Goal: Task Accomplishment & Management: Complete application form

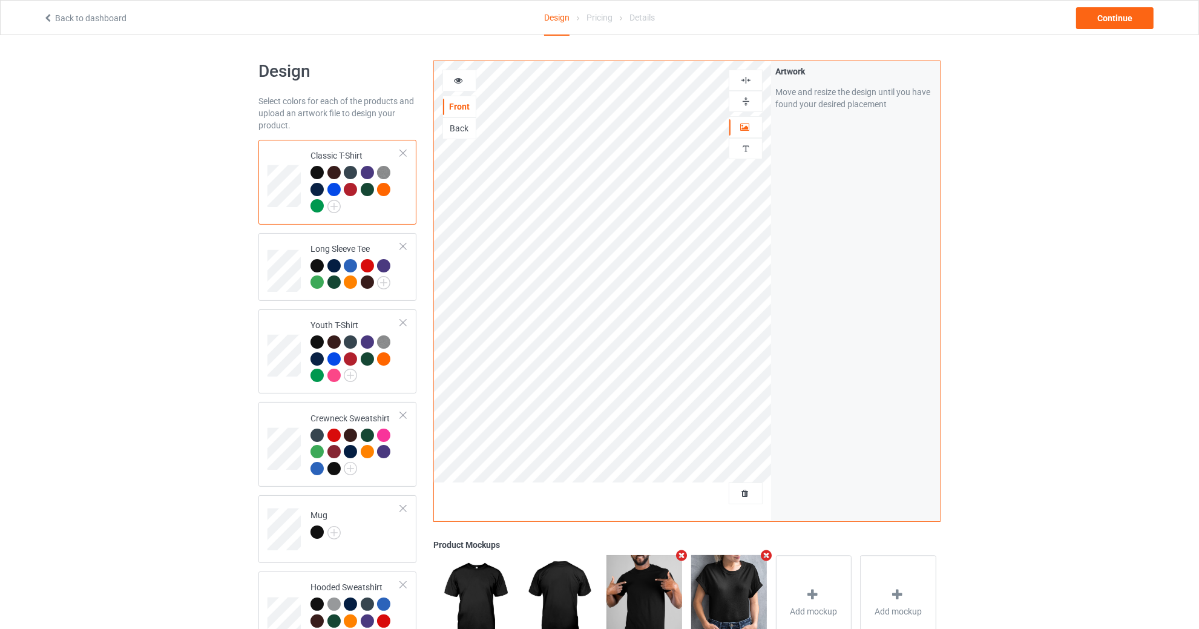
click at [336, 151] on div "Classic T-Shirt" at bounding box center [355, 180] width 90 height 62
click at [747, 490] on span "Delete all designs" at bounding box center [718, 493] width 64 height 10
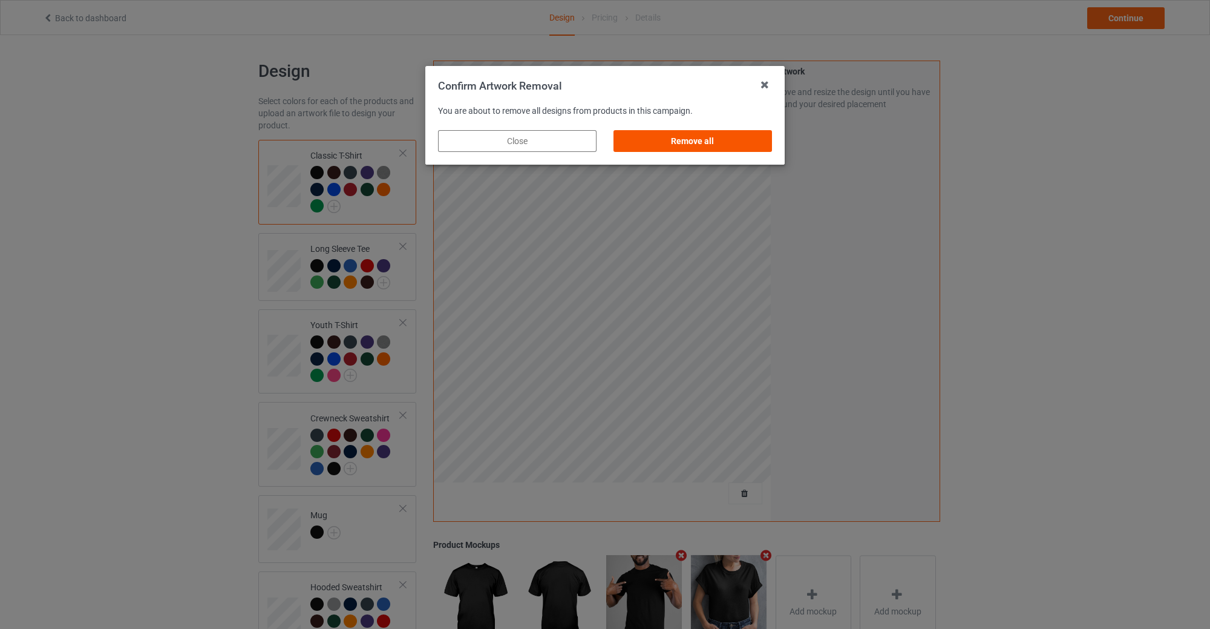
click at [717, 136] on div "Remove all" at bounding box center [693, 141] width 159 height 22
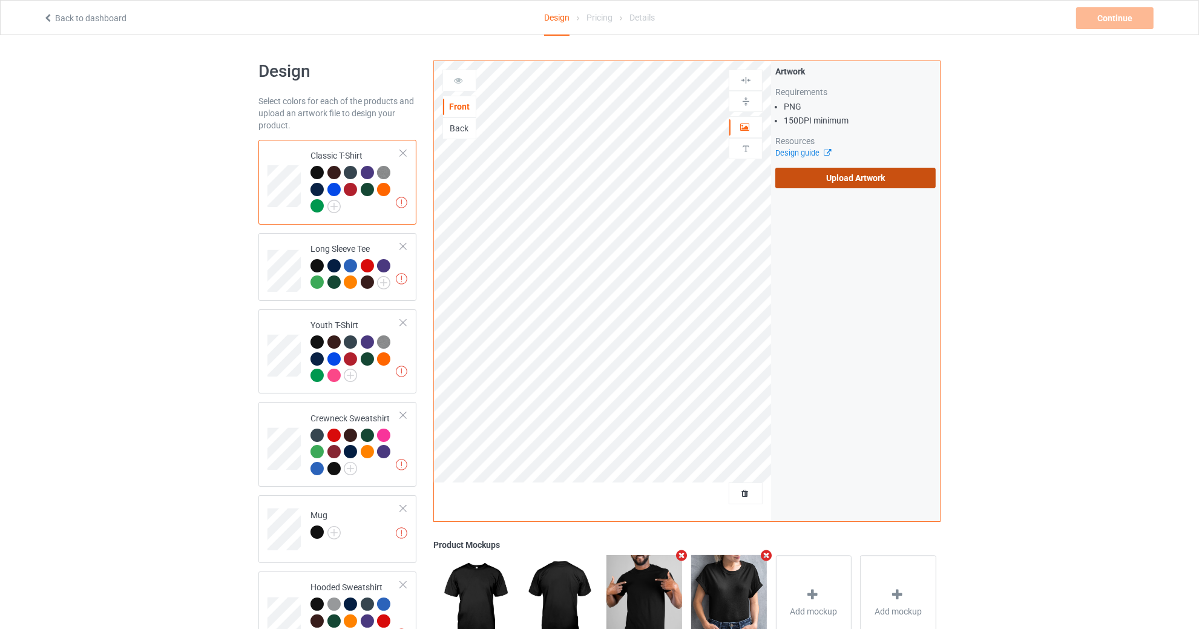
click at [844, 174] on label "Upload Artwork" at bounding box center [855, 178] width 160 height 21
click at [0, 0] on input "Upload Artwork" at bounding box center [0, 0] width 0 height 0
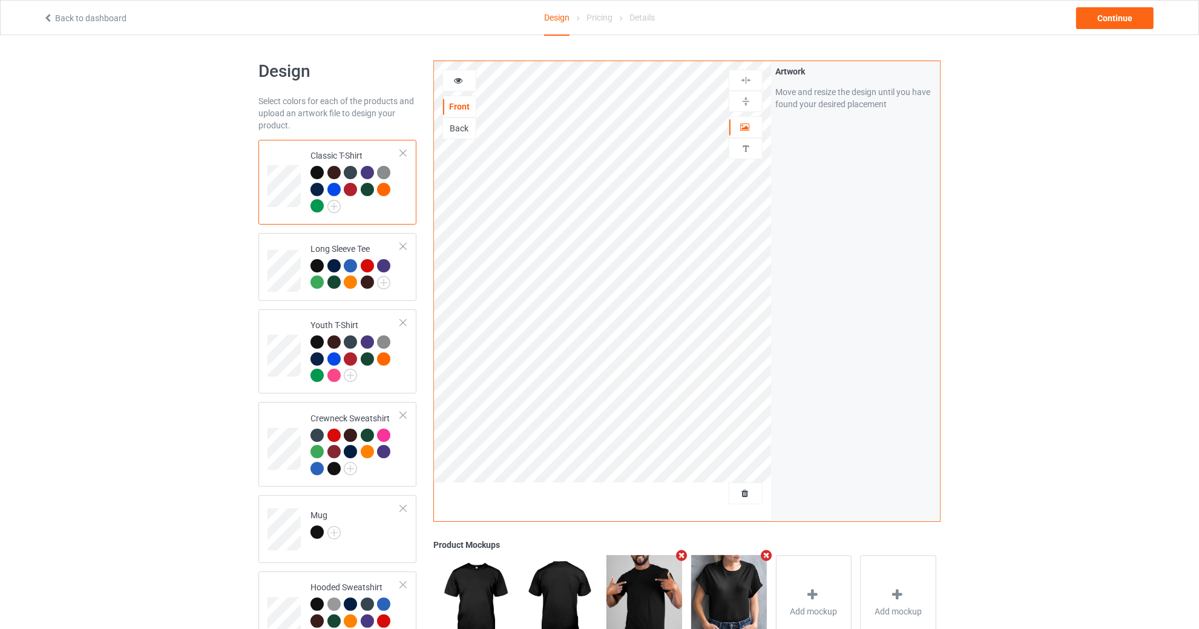
click at [0, 352] on div "Design Select colors for each of the products and upload an artwork file to des…" at bounding box center [599, 476] width 1199 height 883
click at [747, 76] on img at bounding box center [745, 79] width 11 height 11
click at [748, 106] on div at bounding box center [745, 101] width 34 height 21
click at [748, 78] on img at bounding box center [745, 79] width 11 height 11
click at [746, 104] on img at bounding box center [745, 101] width 11 height 11
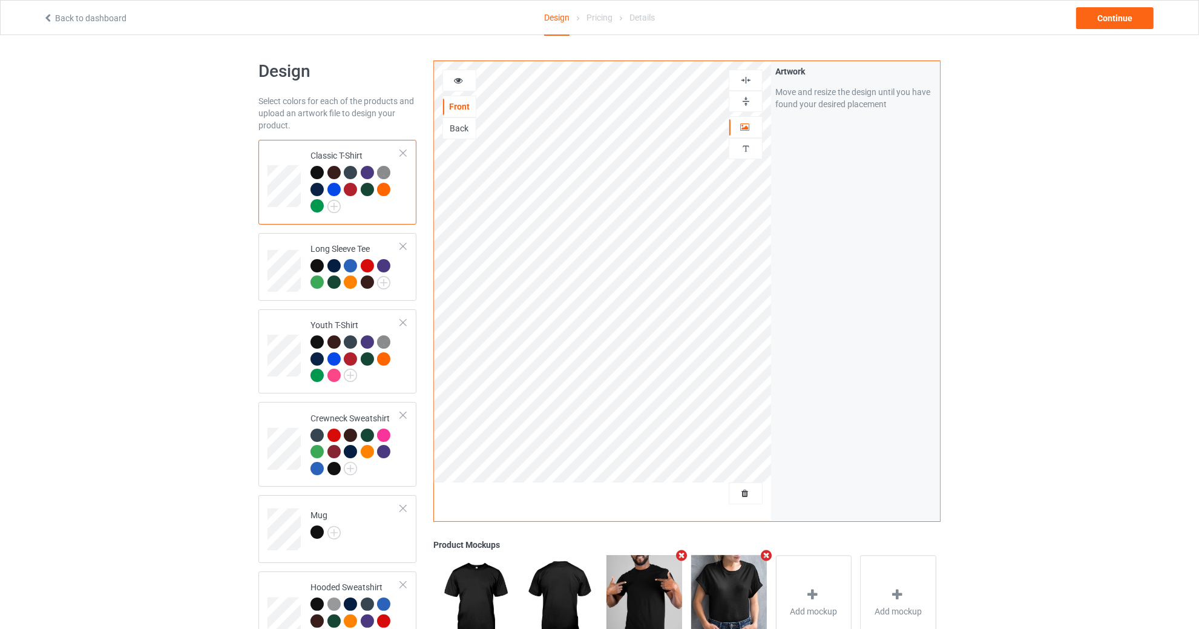
click at [752, 79] on div at bounding box center [745, 79] width 33 height 11
click at [745, 104] on img at bounding box center [745, 101] width 11 height 11
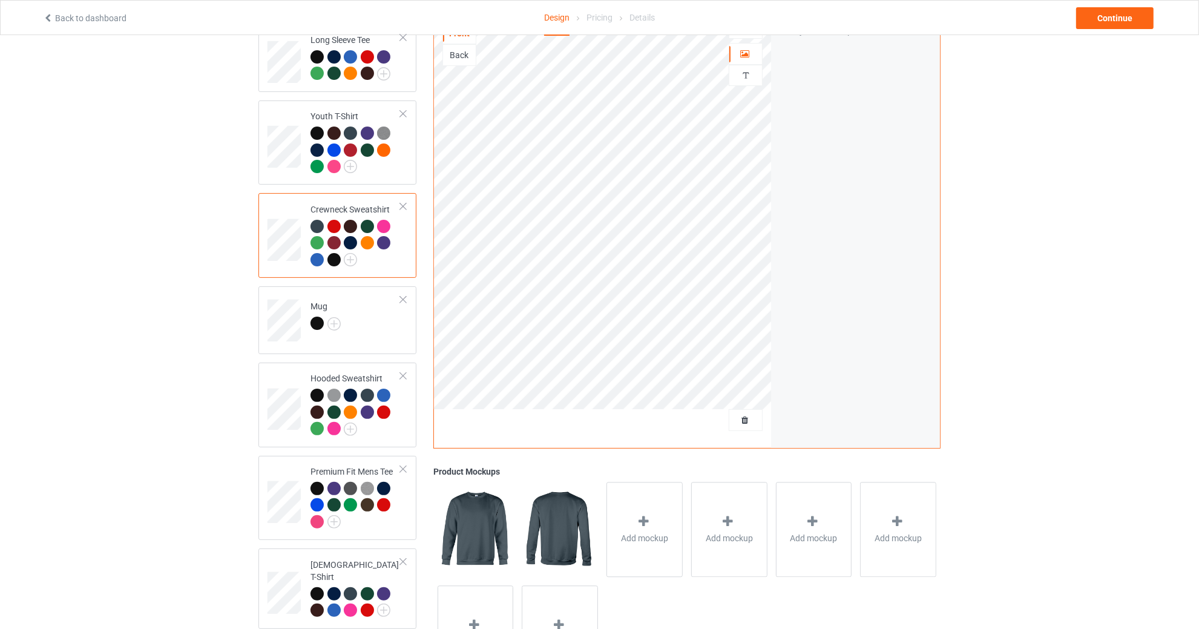
scroll to position [277, 0]
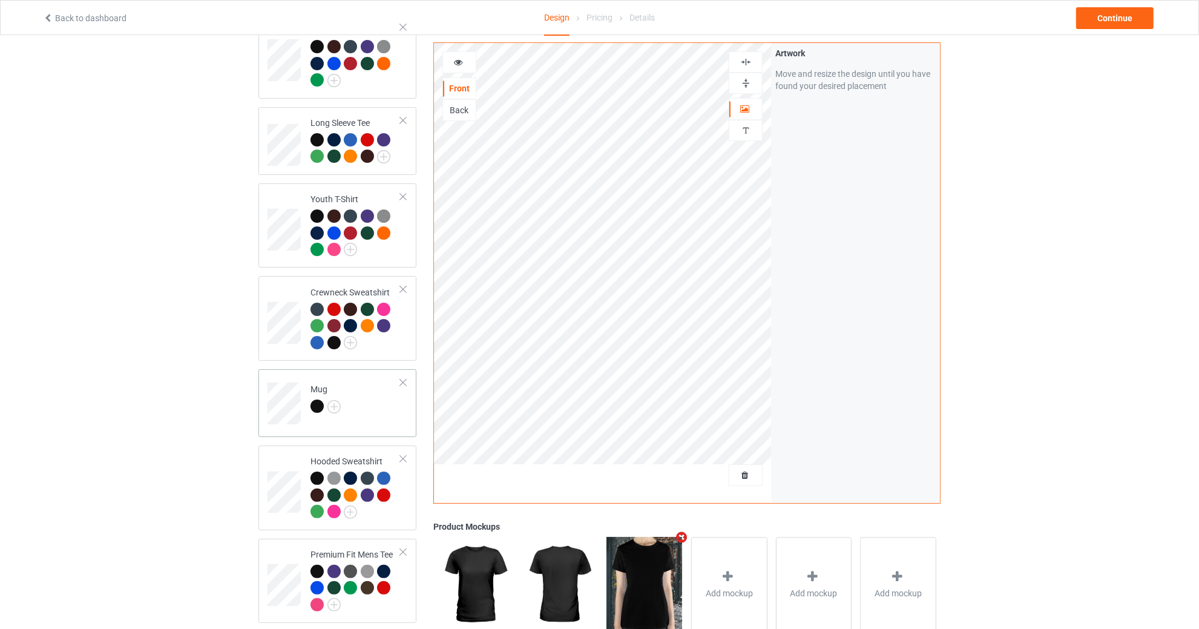
scroll to position [125, 0]
click at [744, 82] on img at bounding box center [745, 82] width 11 height 11
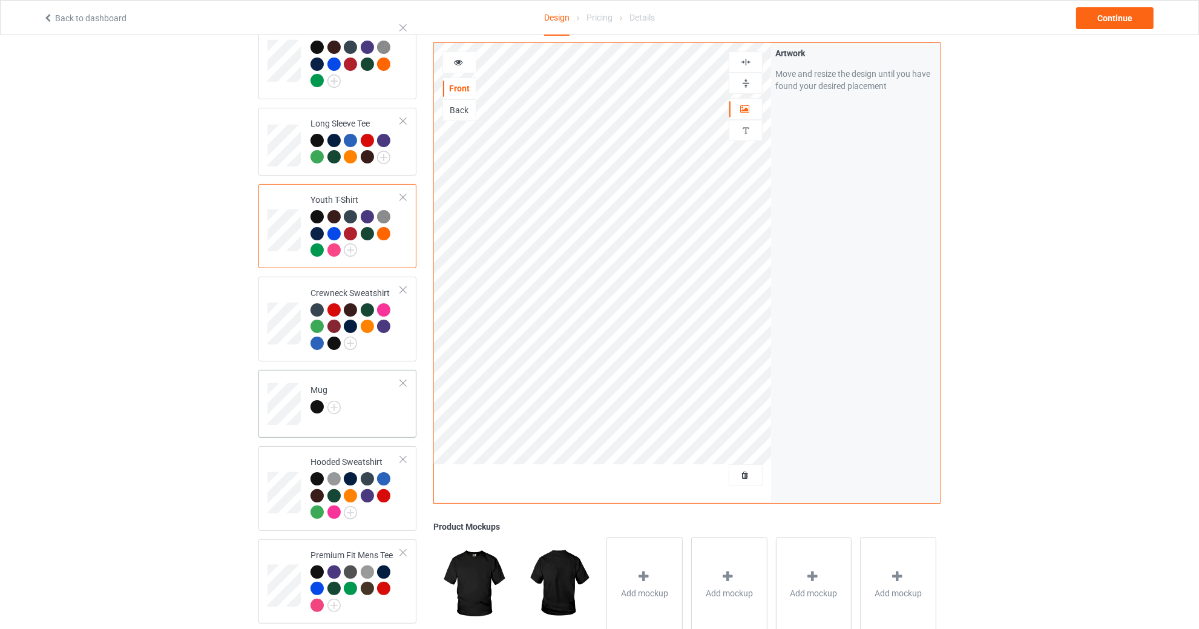
click at [274, 379] on td at bounding box center [285, 400] width 36 height 50
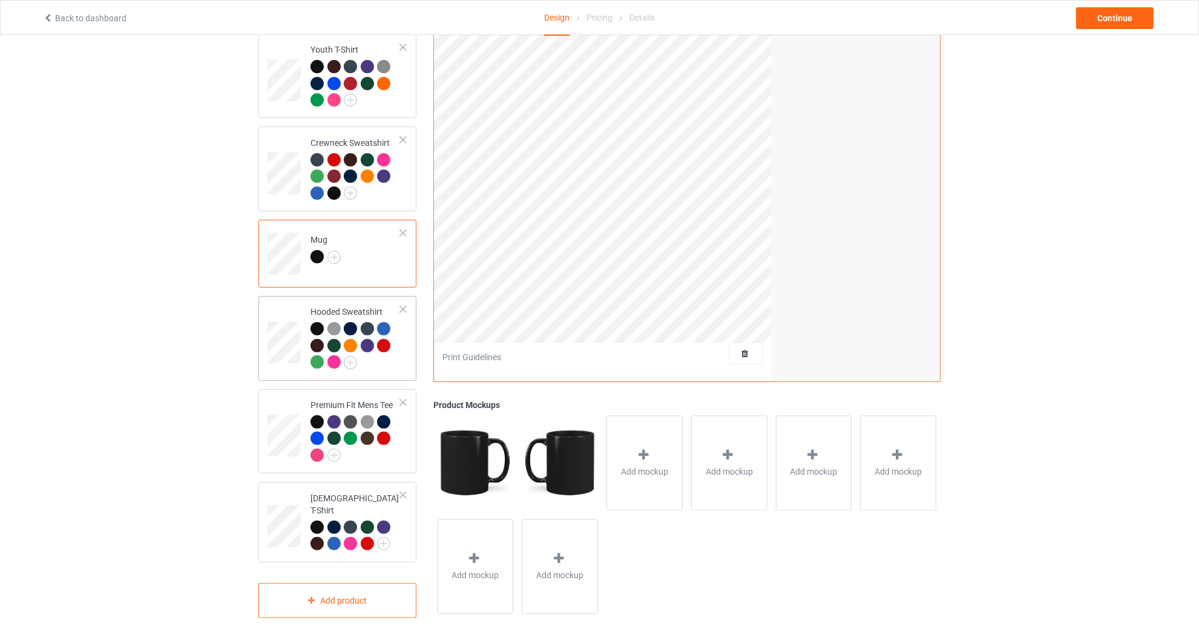
scroll to position [277, 0]
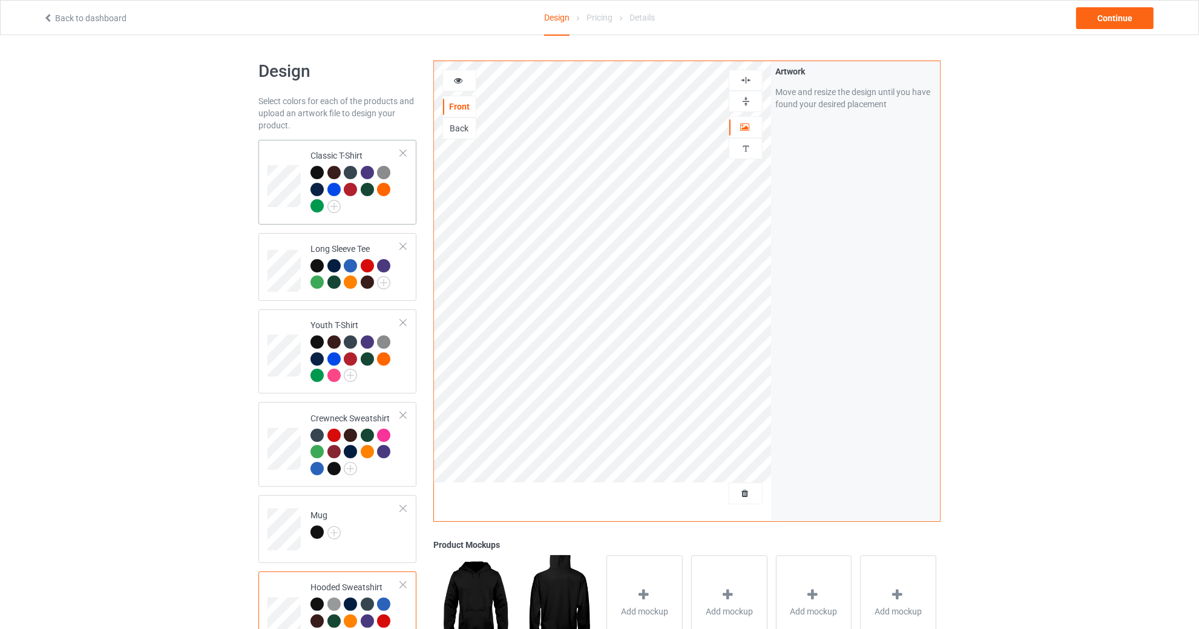
click at [282, 158] on td at bounding box center [285, 182] width 36 height 75
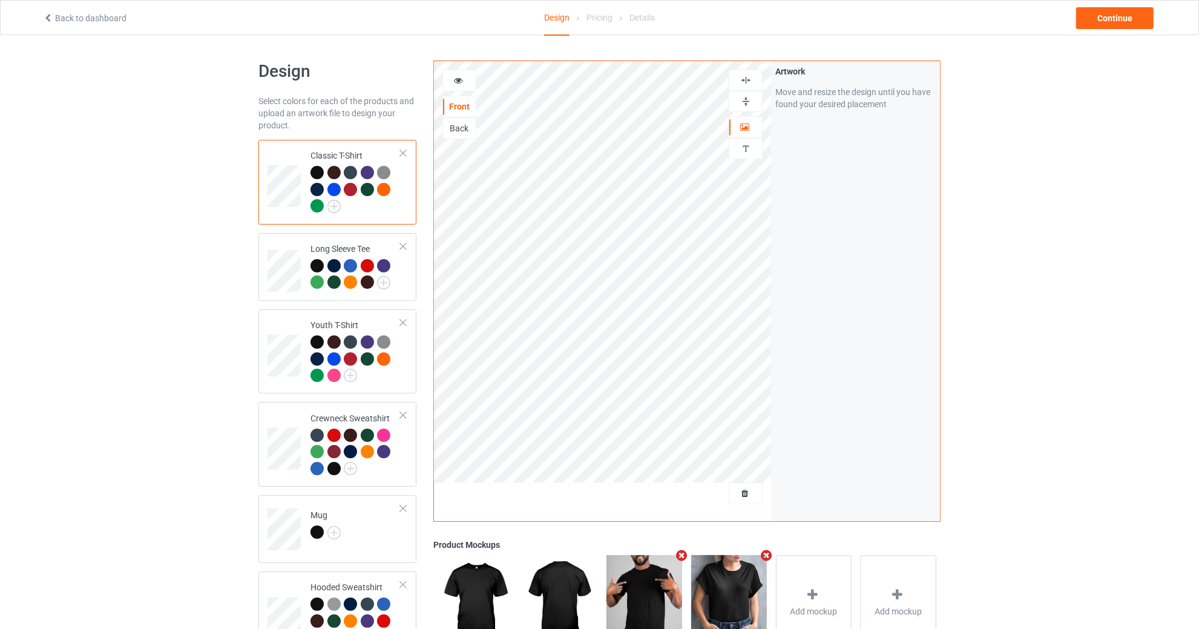
click at [748, 100] on img at bounding box center [745, 101] width 11 height 11
click at [747, 70] on div at bounding box center [745, 80] width 34 height 21
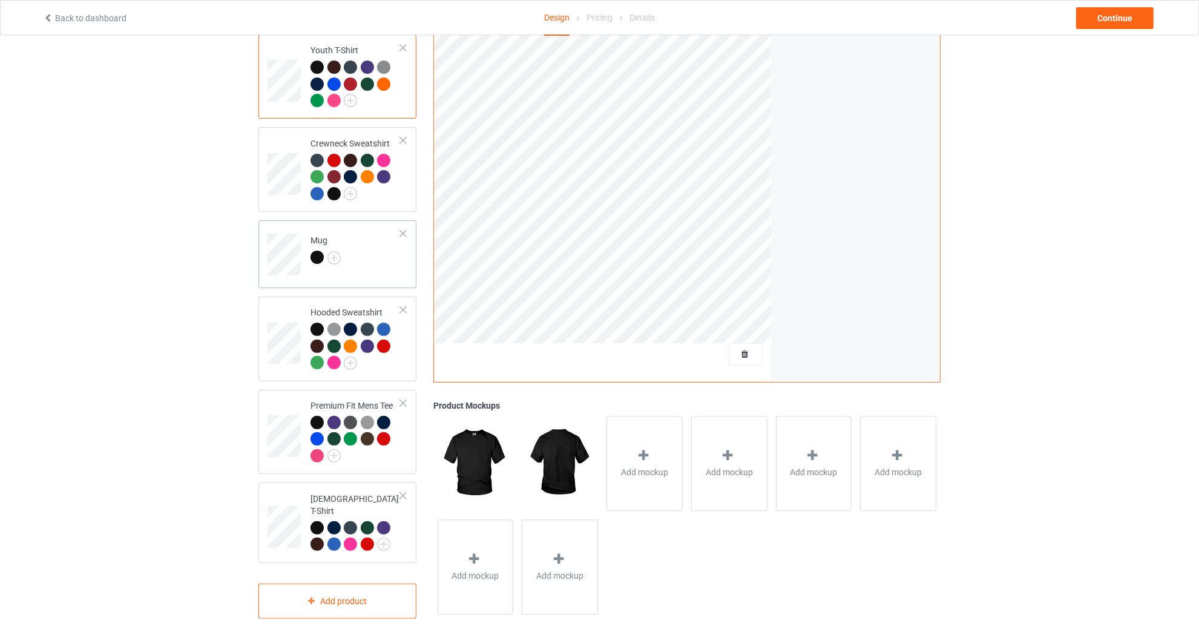
scroll to position [277, 0]
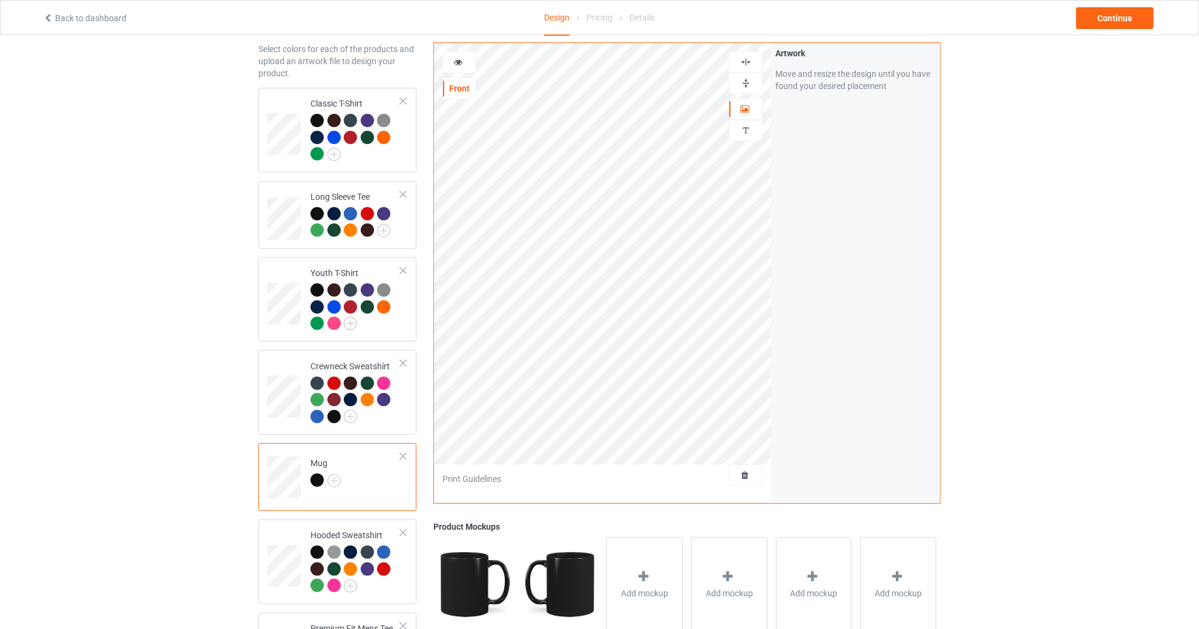
scroll to position [51, 0]
click at [746, 74] on div at bounding box center [745, 83] width 34 height 21
click at [749, 81] on img at bounding box center [745, 82] width 11 height 11
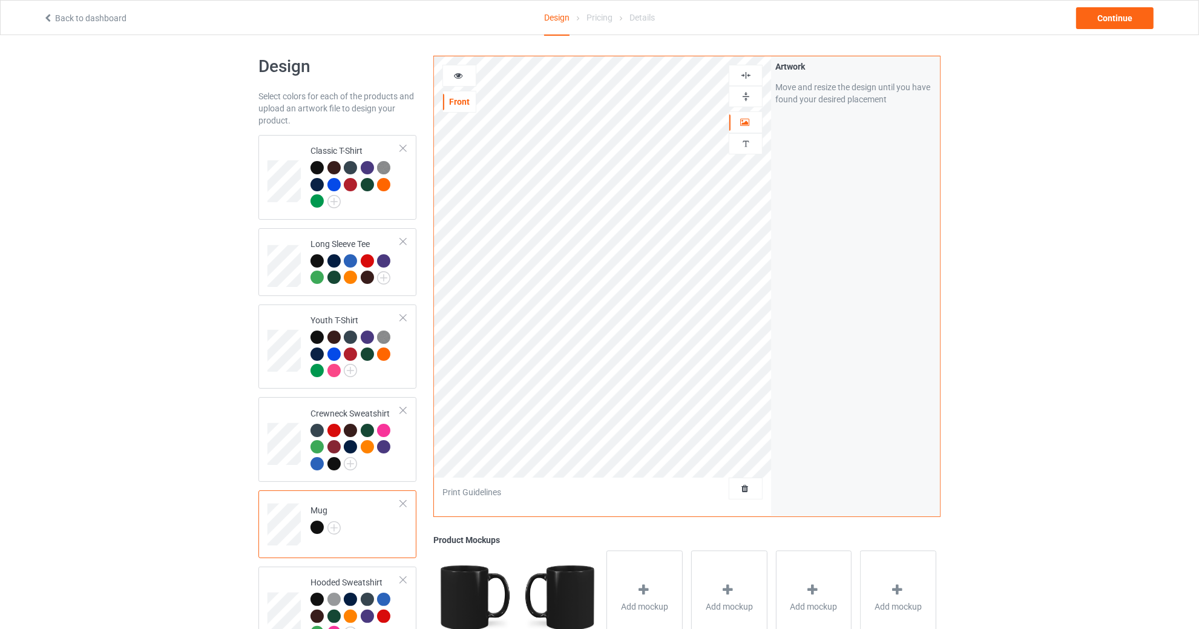
scroll to position [0, 0]
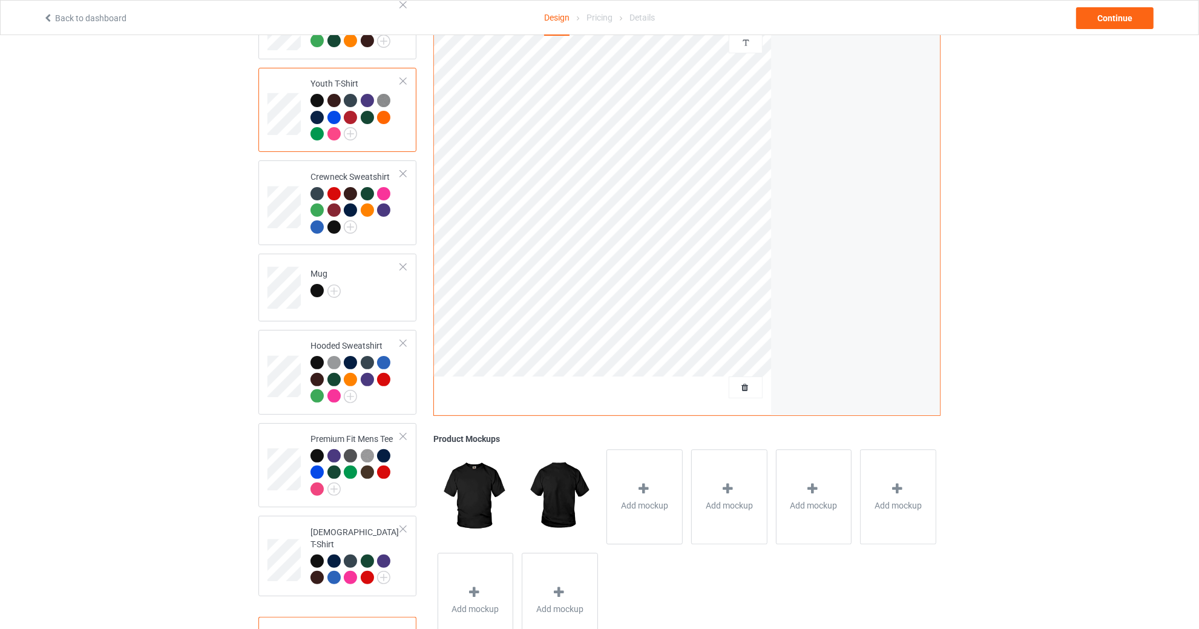
scroll to position [277, 0]
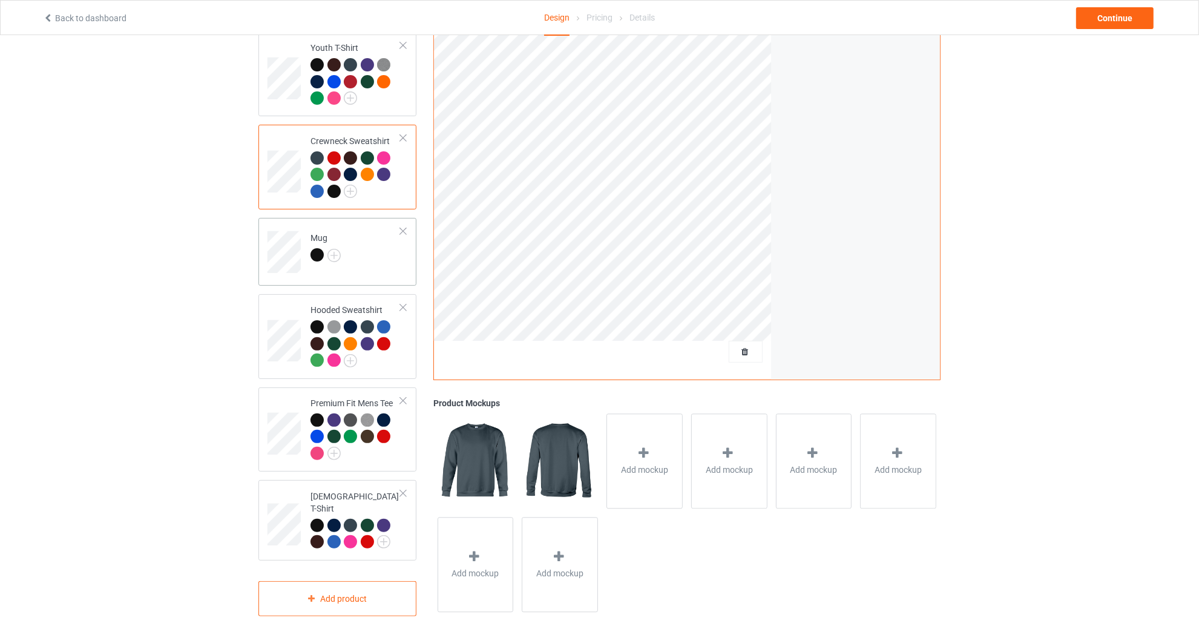
click at [305, 267] on td "Mug" at bounding box center [355, 248] width 103 height 50
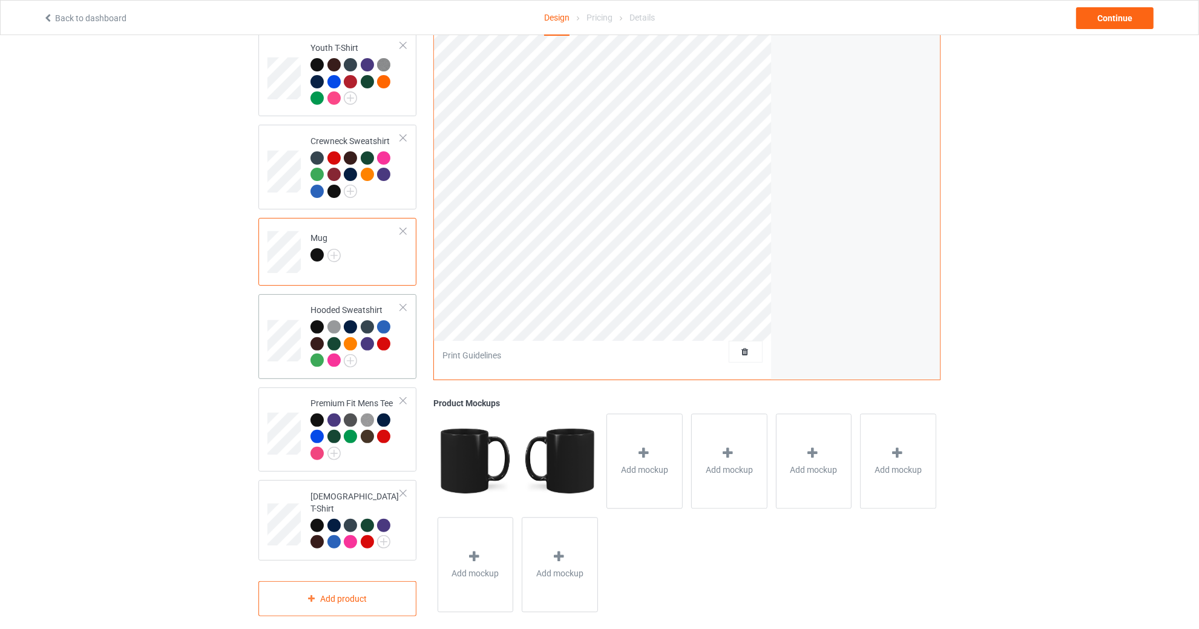
click at [277, 313] on td at bounding box center [285, 336] width 36 height 75
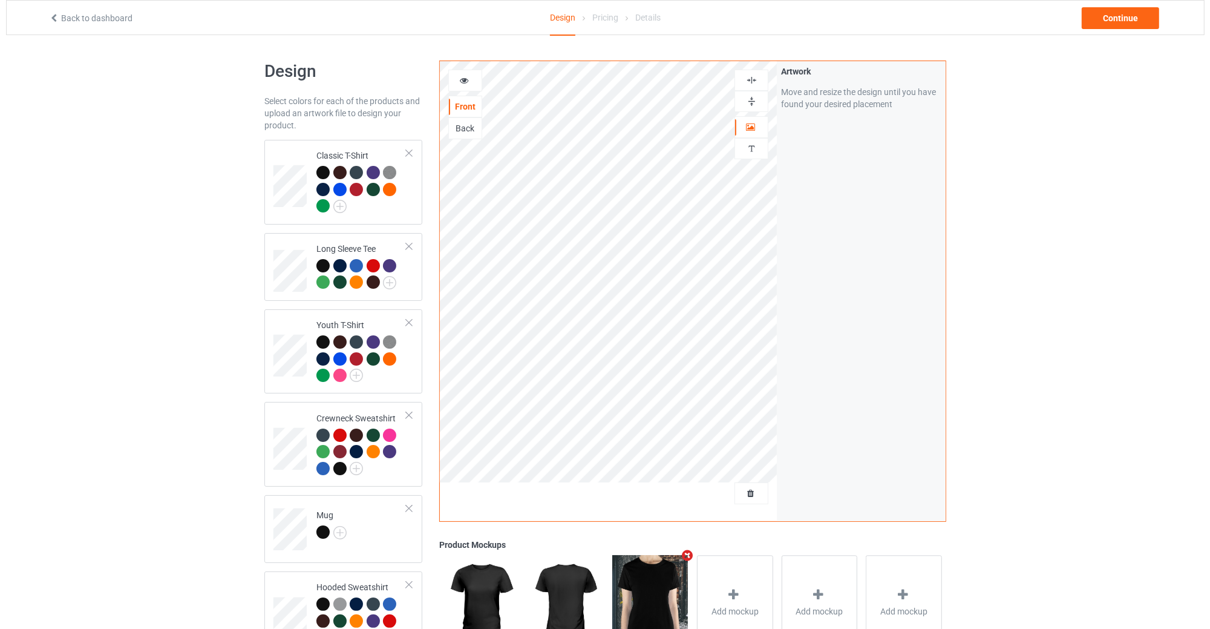
scroll to position [277, 0]
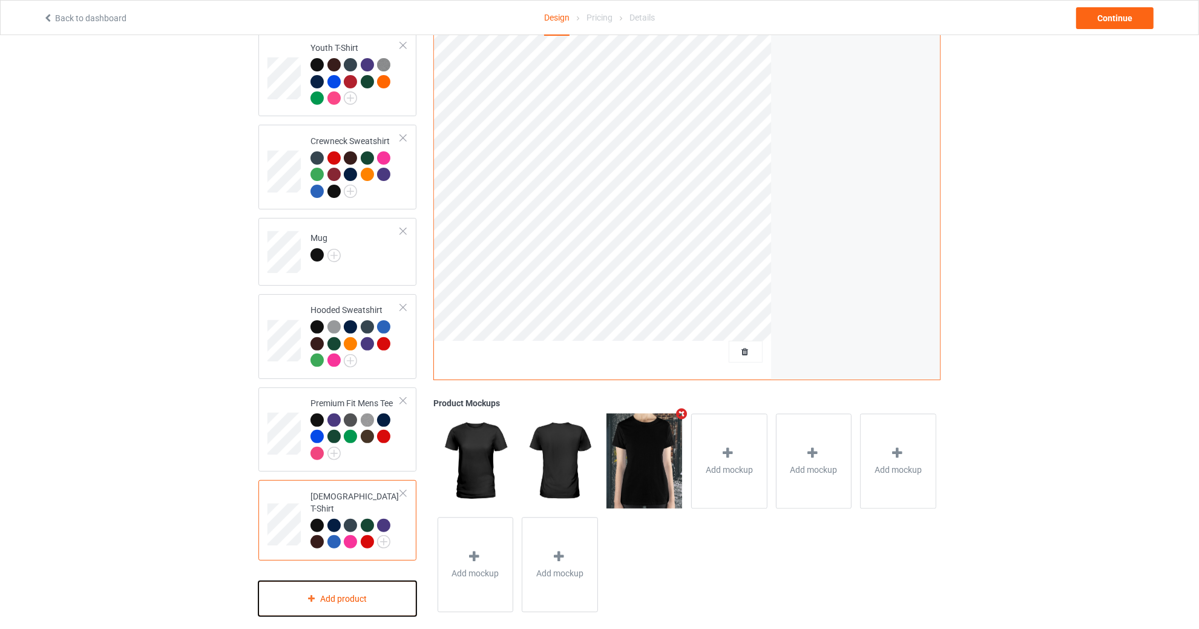
click at [362, 581] on div "Add product" at bounding box center [337, 599] width 158 height 36
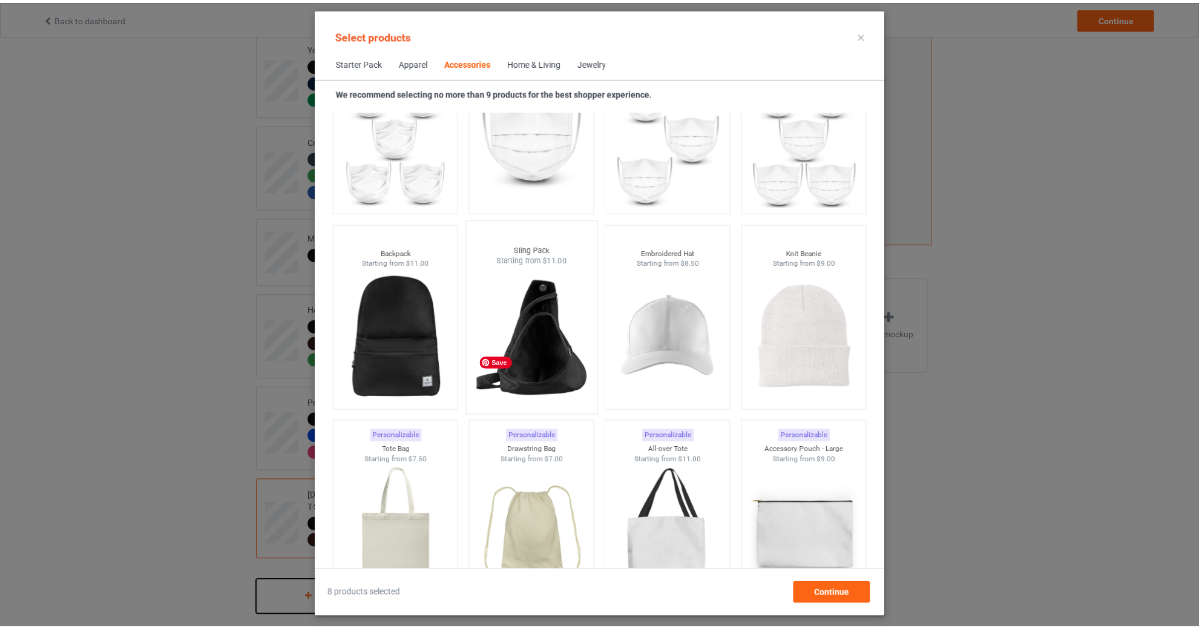
scroll to position [3475, 0]
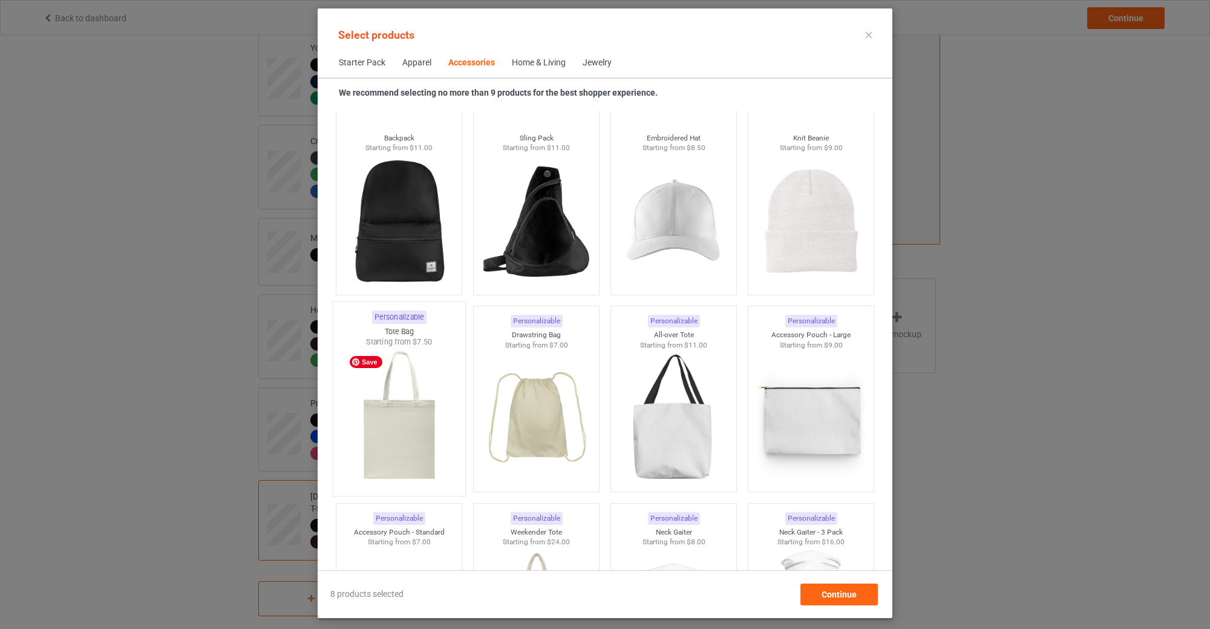
click at [410, 424] on img at bounding box center [399, 418] width 114 height 142
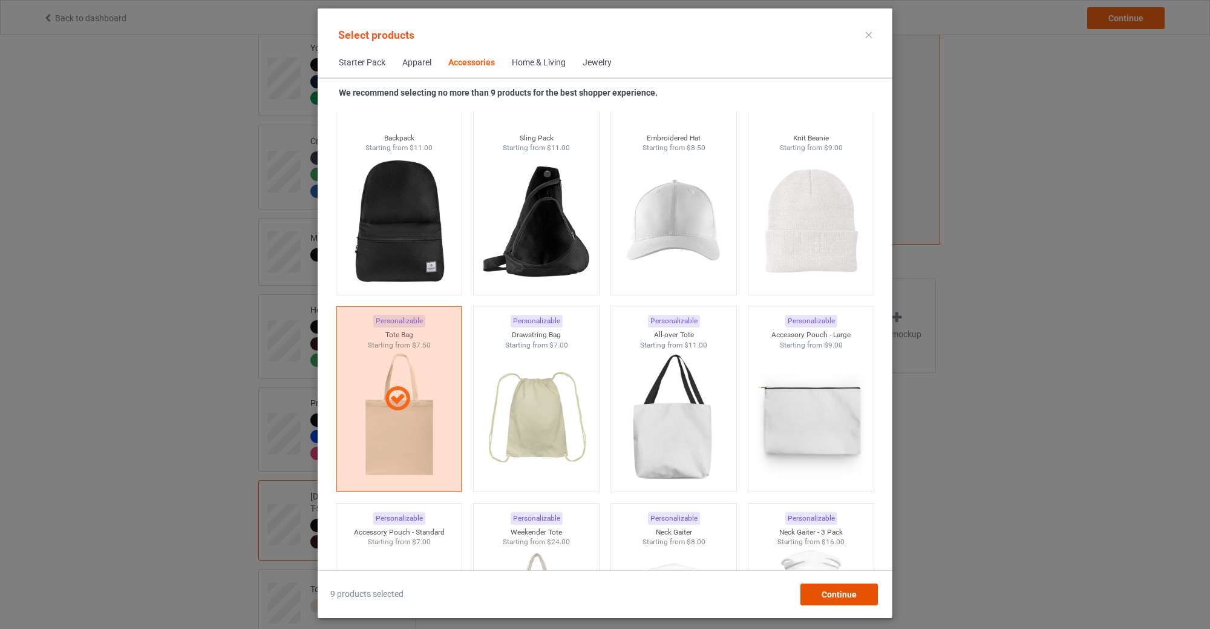
click at [863, 588] on div "Continue" at bounding box center [838, 594] width 77 height 22
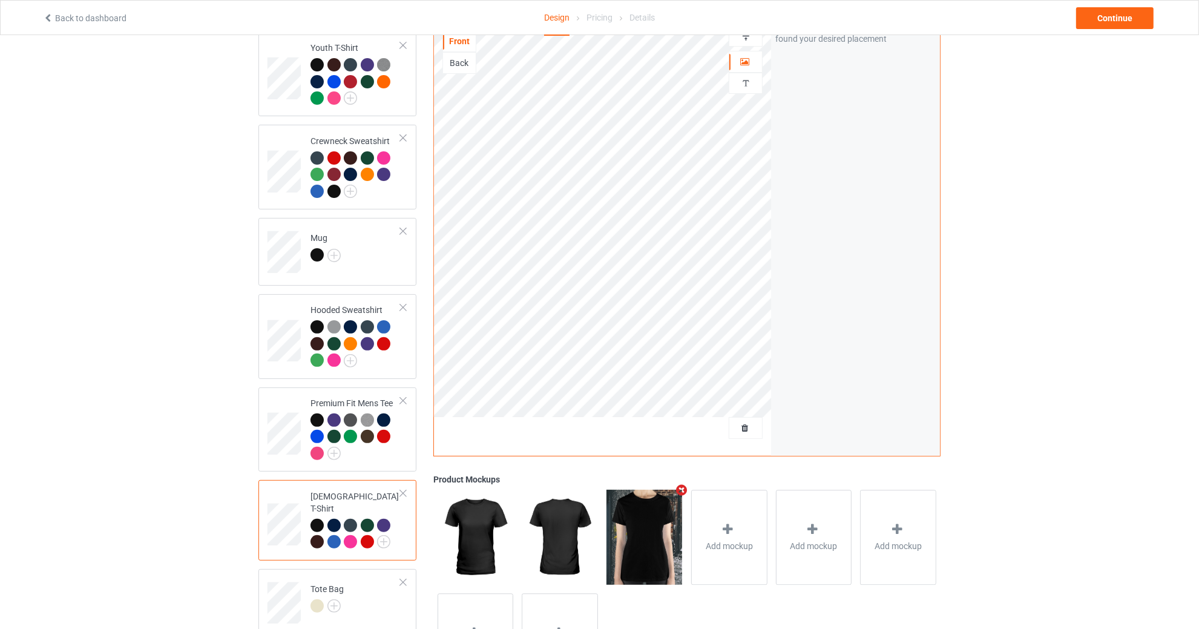
scroll to position [354, 0]
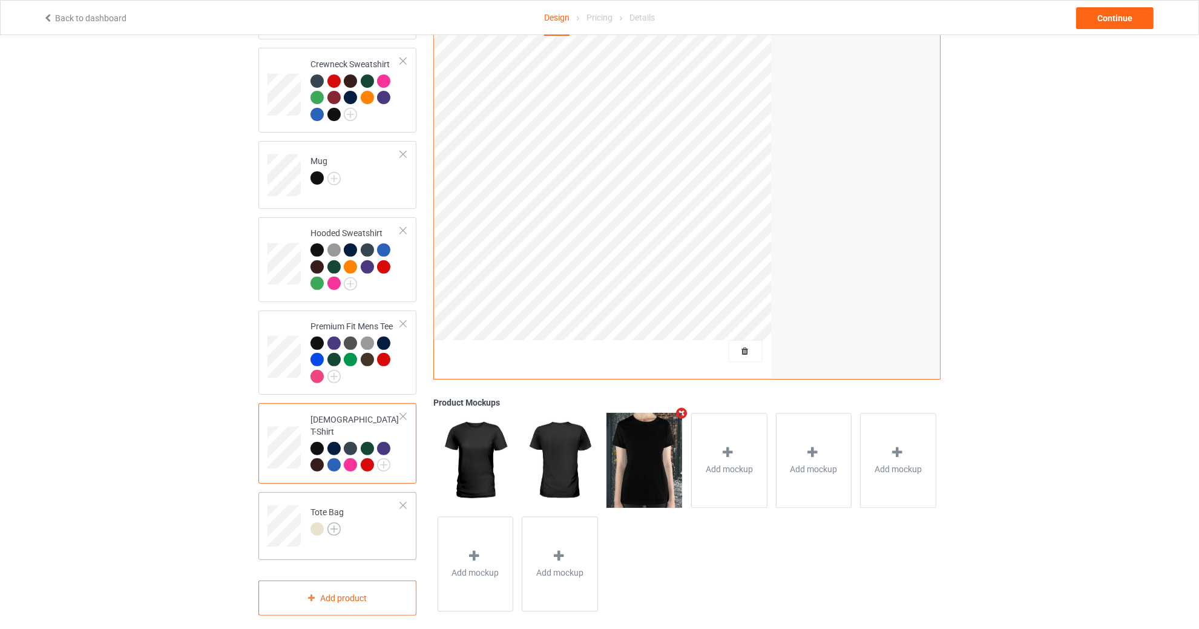
click at [328, 522] on img at bounding box center [333, 528] width 13 height 13
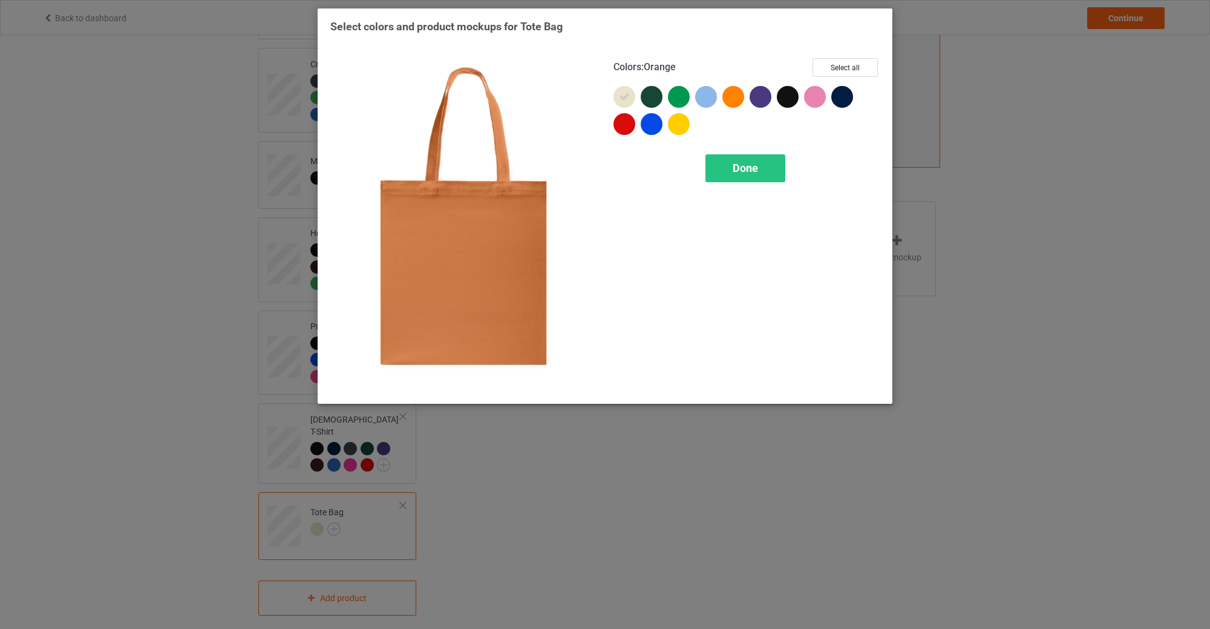
click at [727, 91] on div at bounding box center [733, 97] width 22 height 22
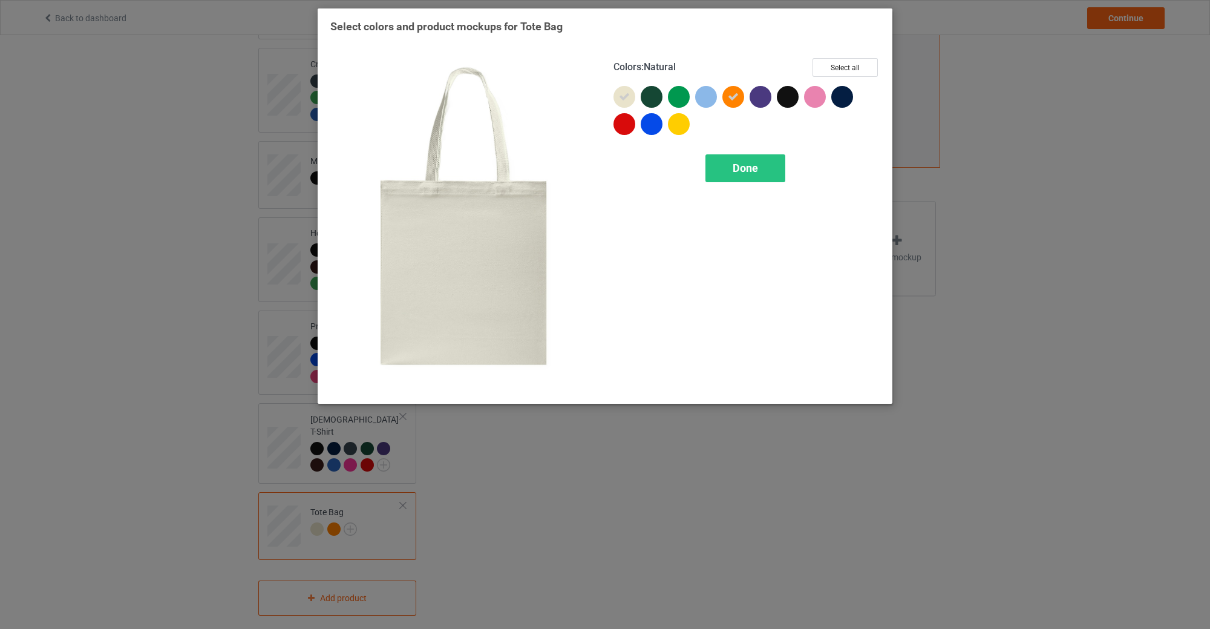
click at [619, 91] on icon at bounding box center [624, 96] width 11 height 11
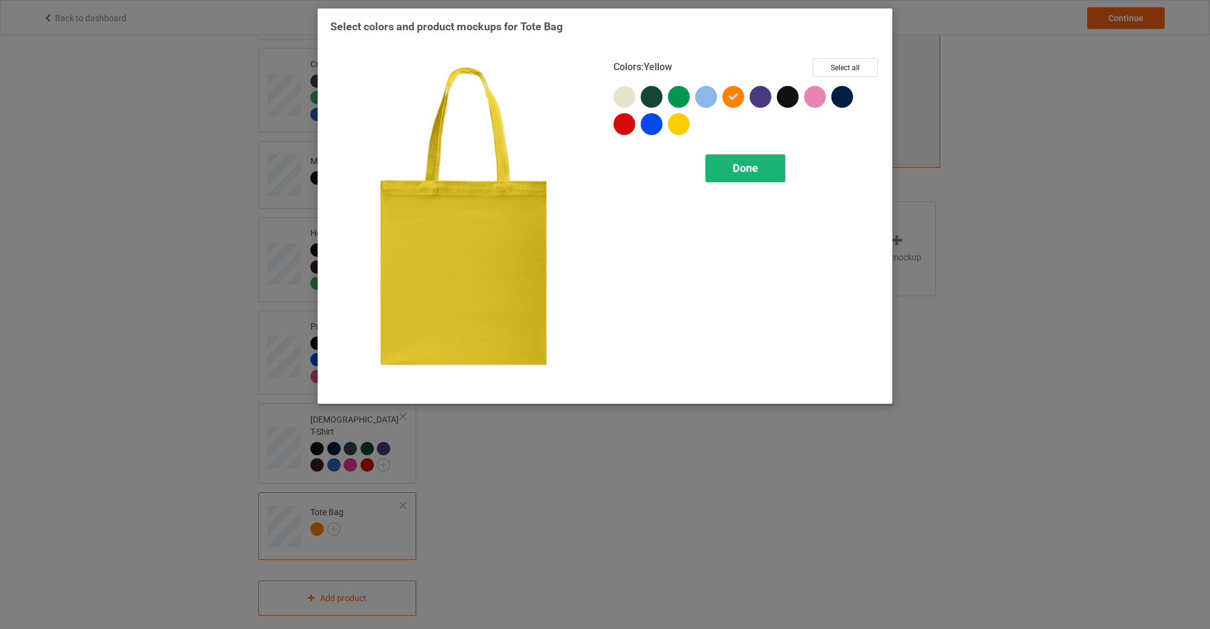
click at [726, 176] on div "Done" at bounding box center [745, 168] width 80 height 28
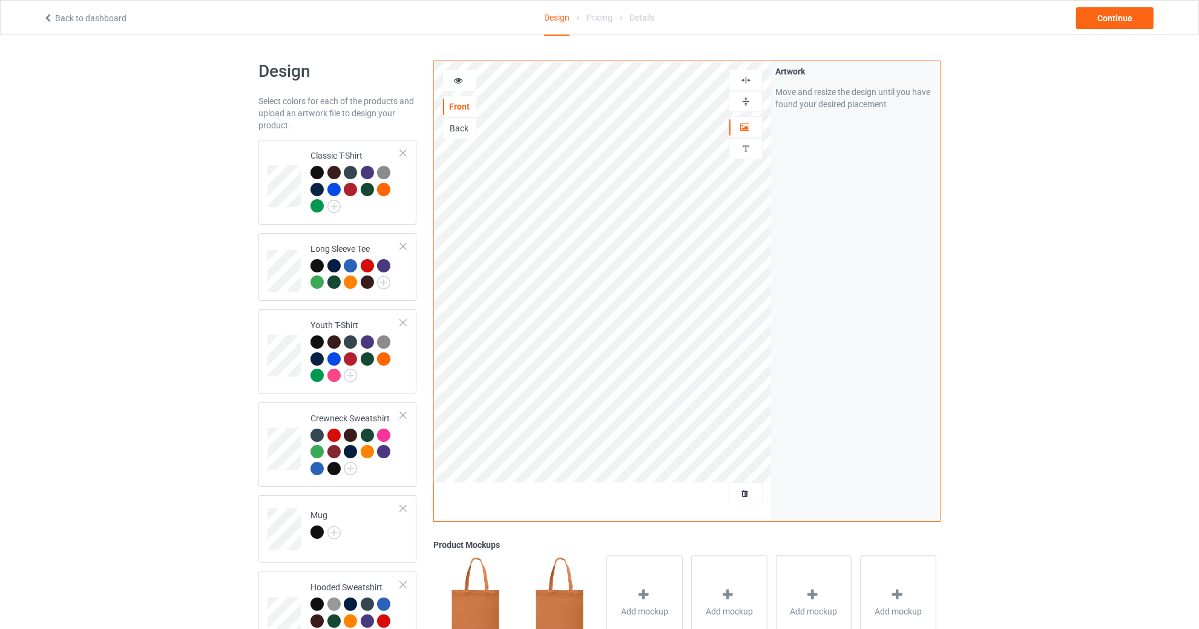
click at [460, 77] on icon at bounding box center [458, 78] width 10 height 8
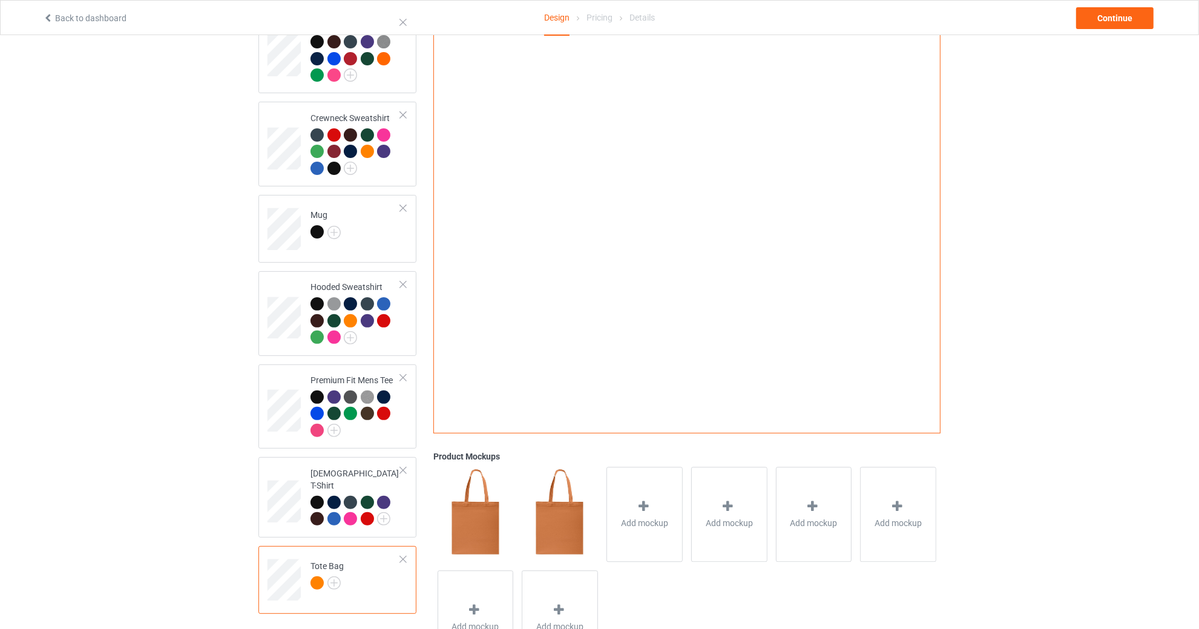
scroll to position [301, 0]
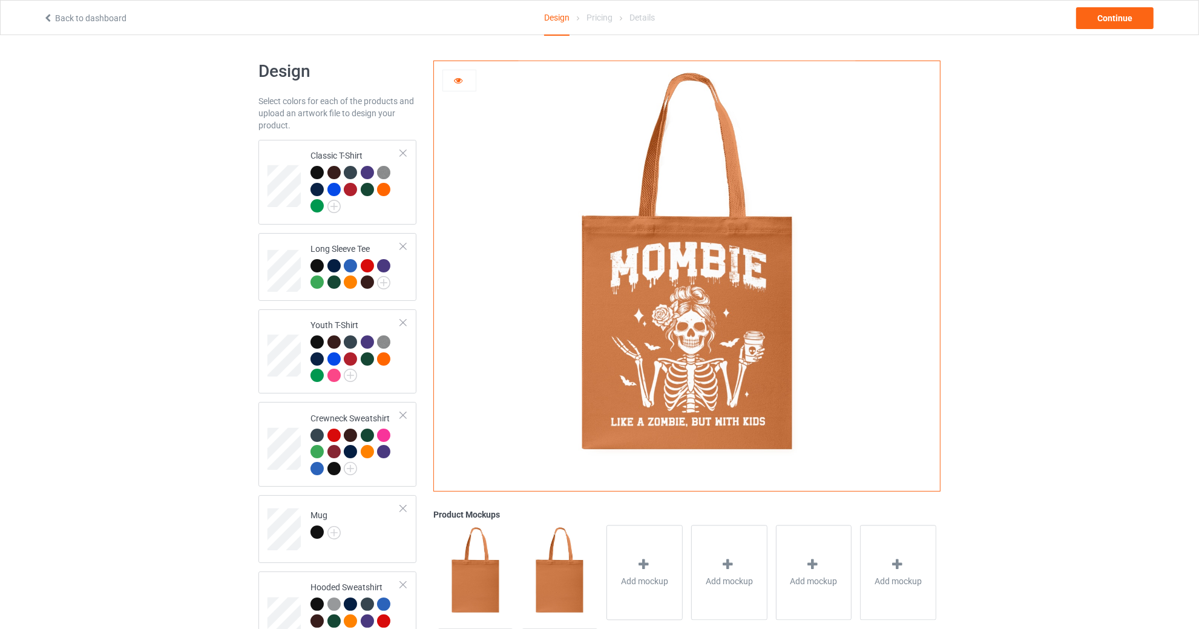
click at [458, 81] on icon at bounding box center [458, 78] width 10 height 8
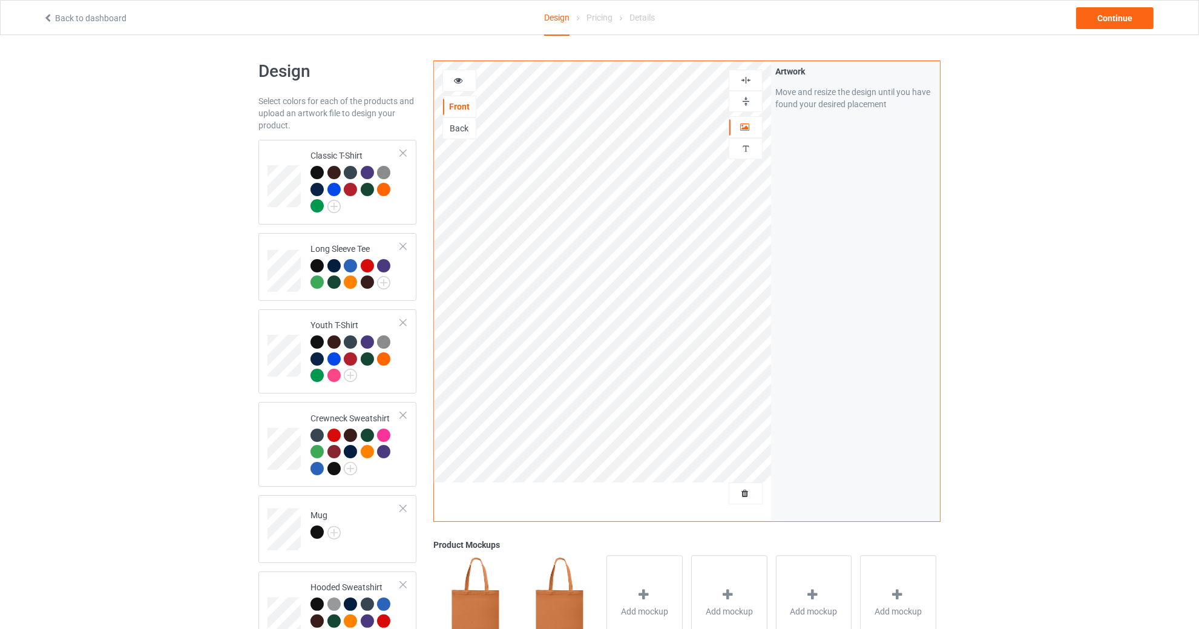
click at [812, 272] on div "Artwork Move and resize the design until you have found your desired placement" at bounding box center [855, 291] width 169 height 460
click at [748, 100] on img at bounding box center [745, 101] width 11 height 11
click at [750, 76] on img at bounding box center [745, 79] width 11 height 11
click at [968, 306] on div "Design Select colors for each of the products and upload an artwork file to des…" at bounding box center [599, 515] width 1199 height 960
click at [751, 77] on img at bounding box center [745, 79] width 11 height 11
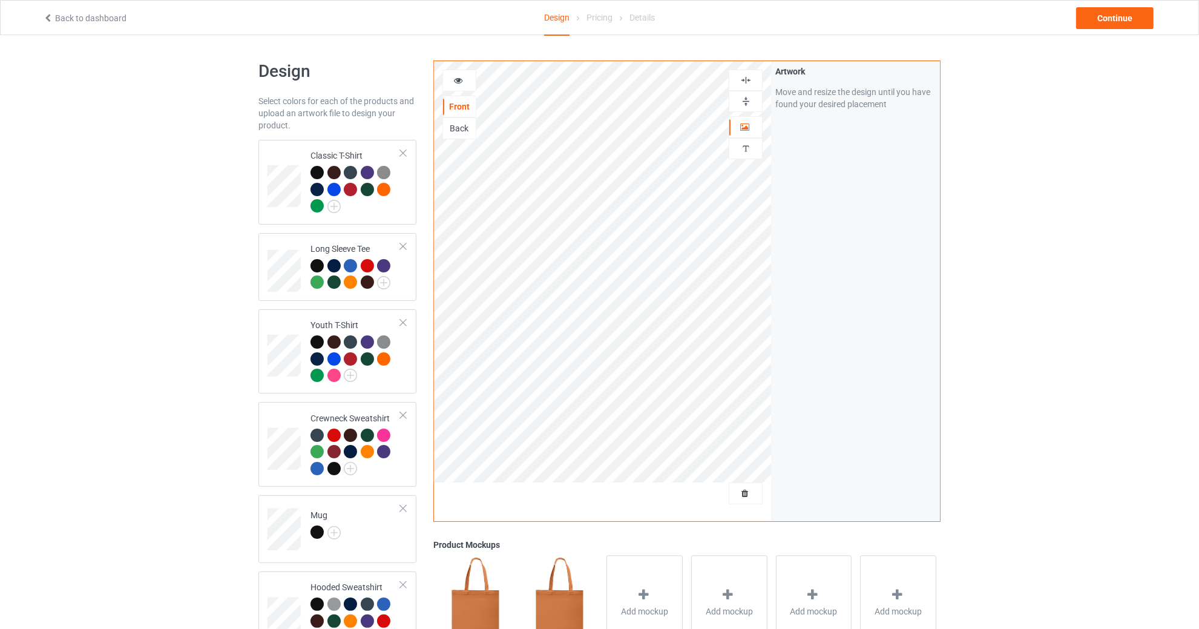
click at [751, 105] on div at bounding box center [745, 101] width 33 height 11
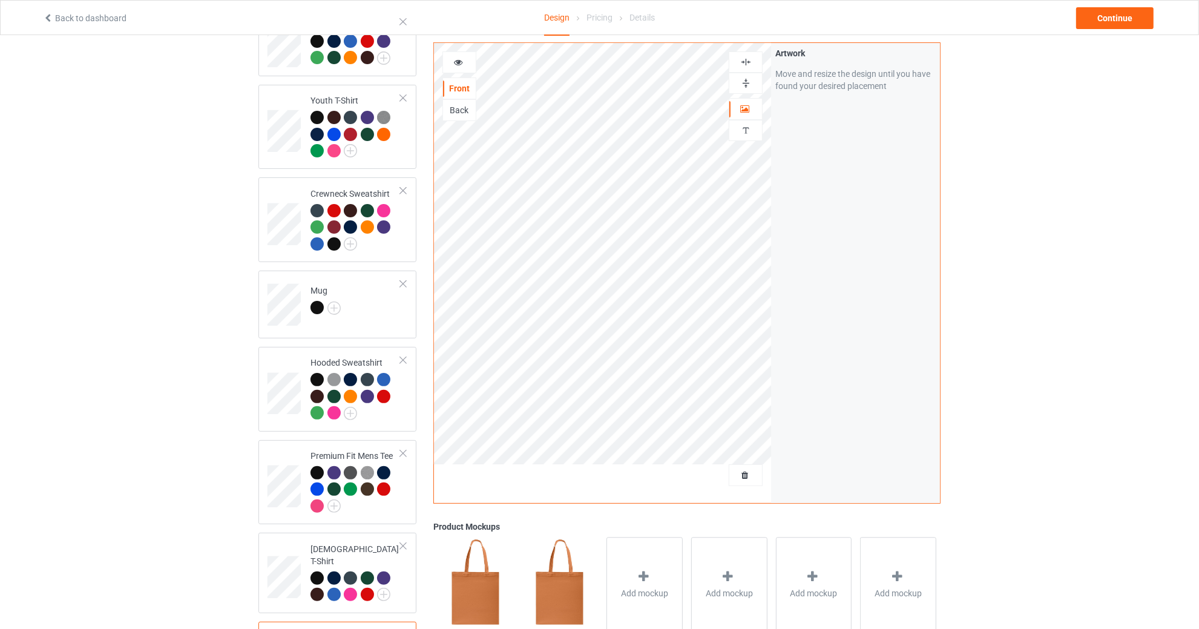
scroll to position [226, 0]
click at [749, 56] on img at bounding box center [745, 61] width 11 height 11
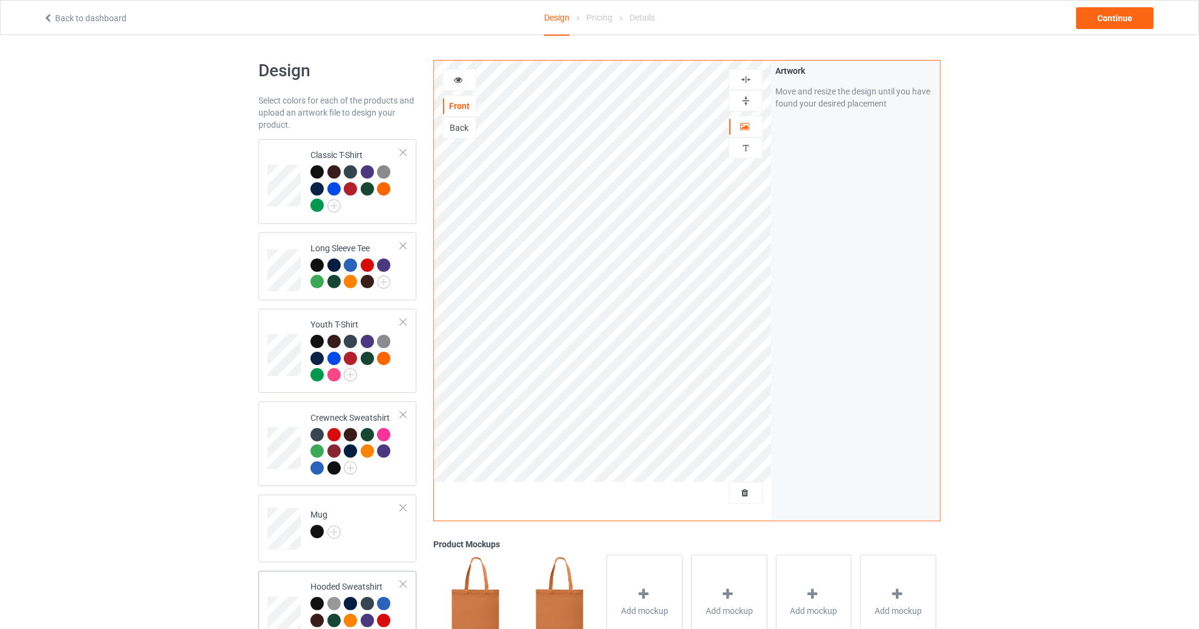
scroll to position [0, 0]
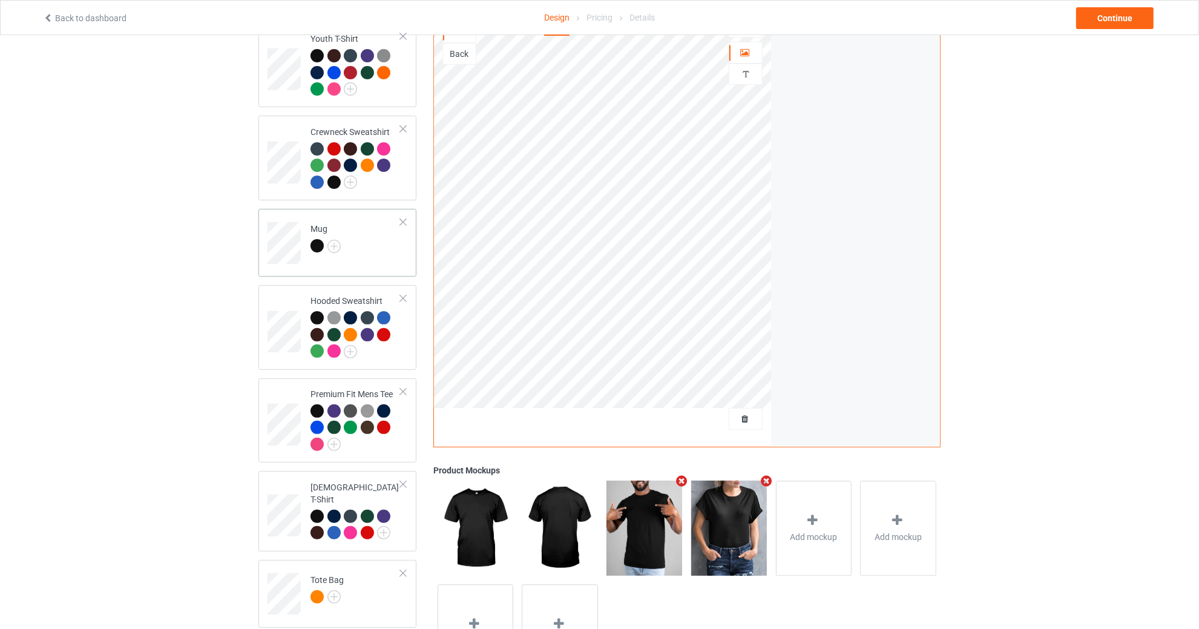
scroll to position [354, 0]
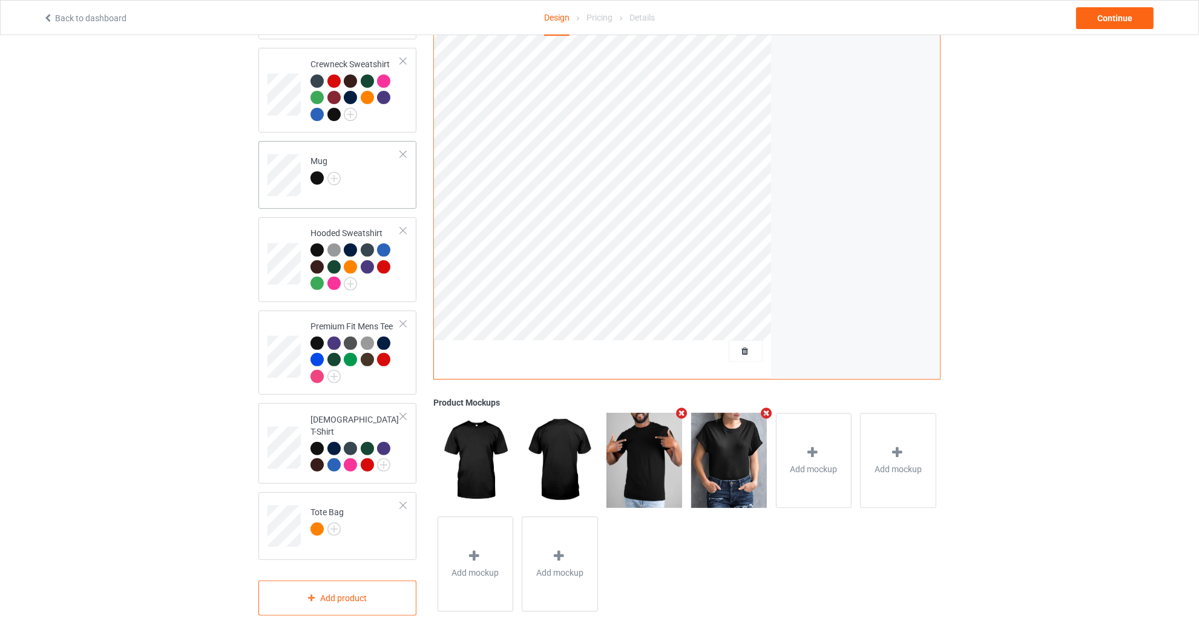
click at [379, 150] on td "Mug" at bounding box center [355, 171] width 103 height 50
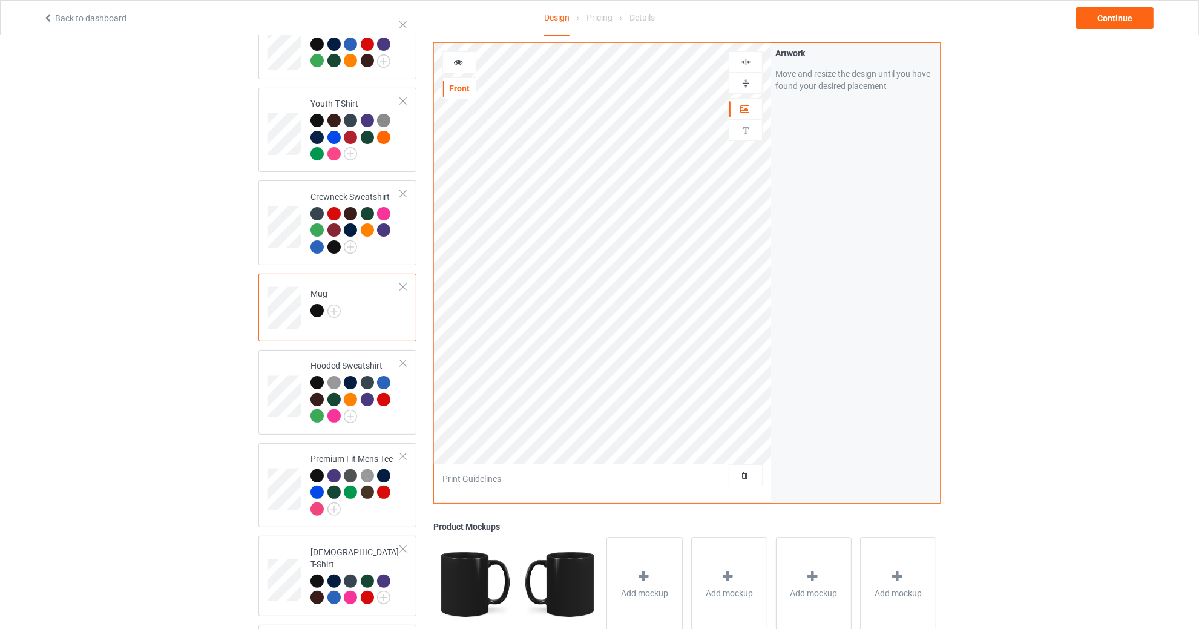
scroll to position [226, 0]
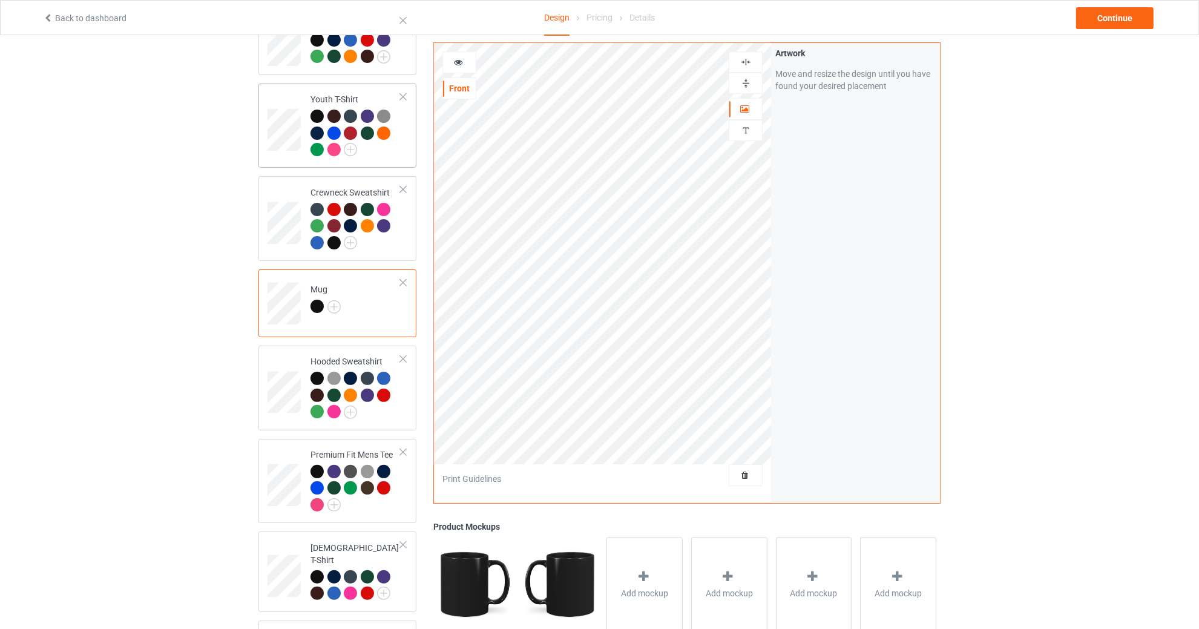
click at [286, 102] on td at bounding box center [285, 125] width 36 height 75
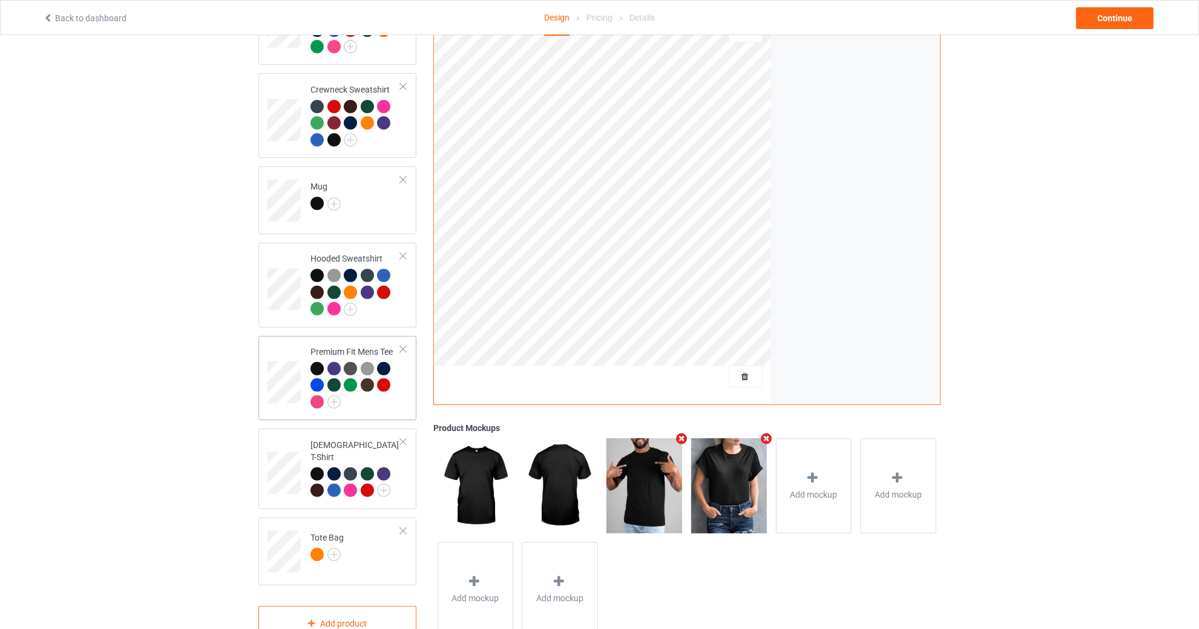
scroll to position [354, 0]
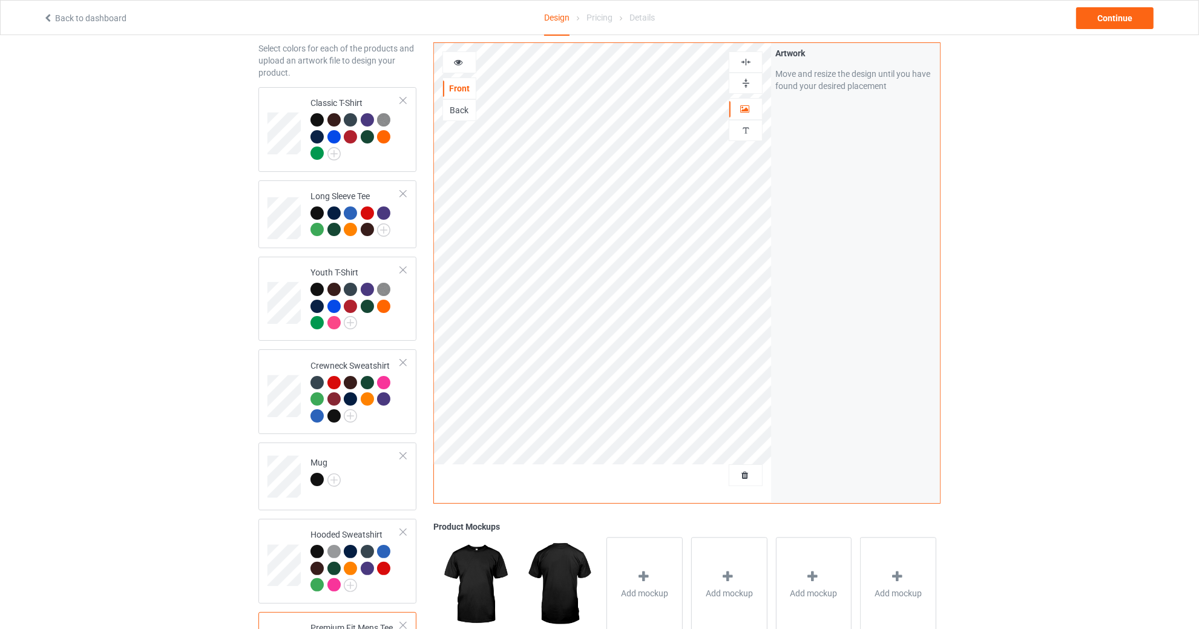
scroll to position [52, 0]
click at [1113, 16] on div "Continue" at bounding box center [1114, 18] width 77 height 22
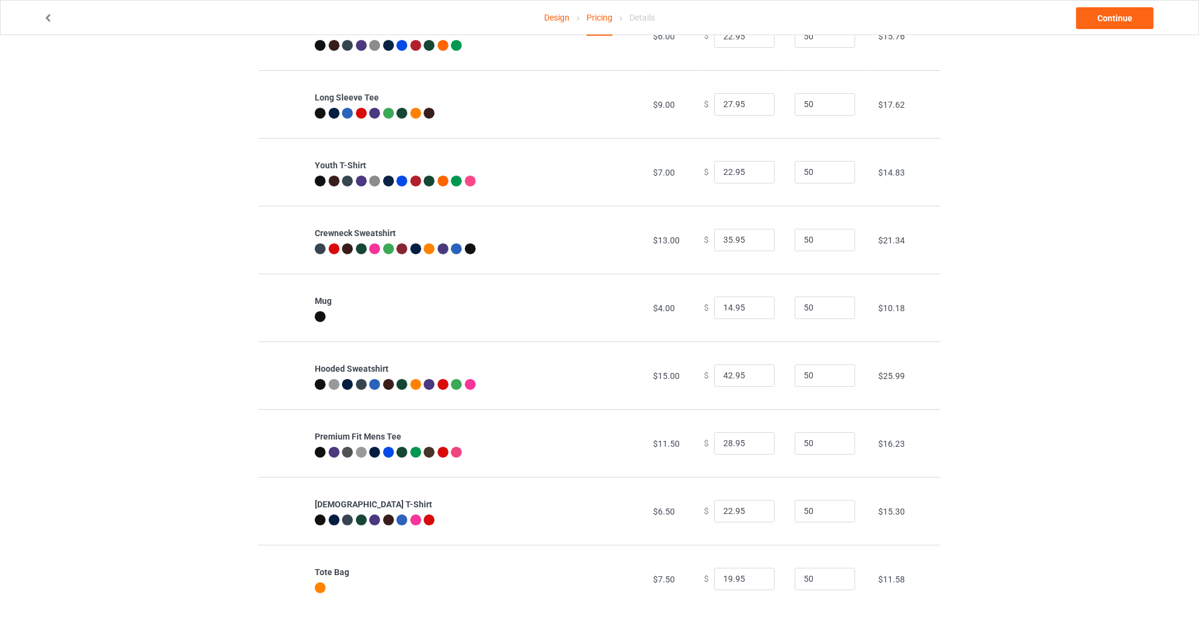
scroll to position [126, 0]
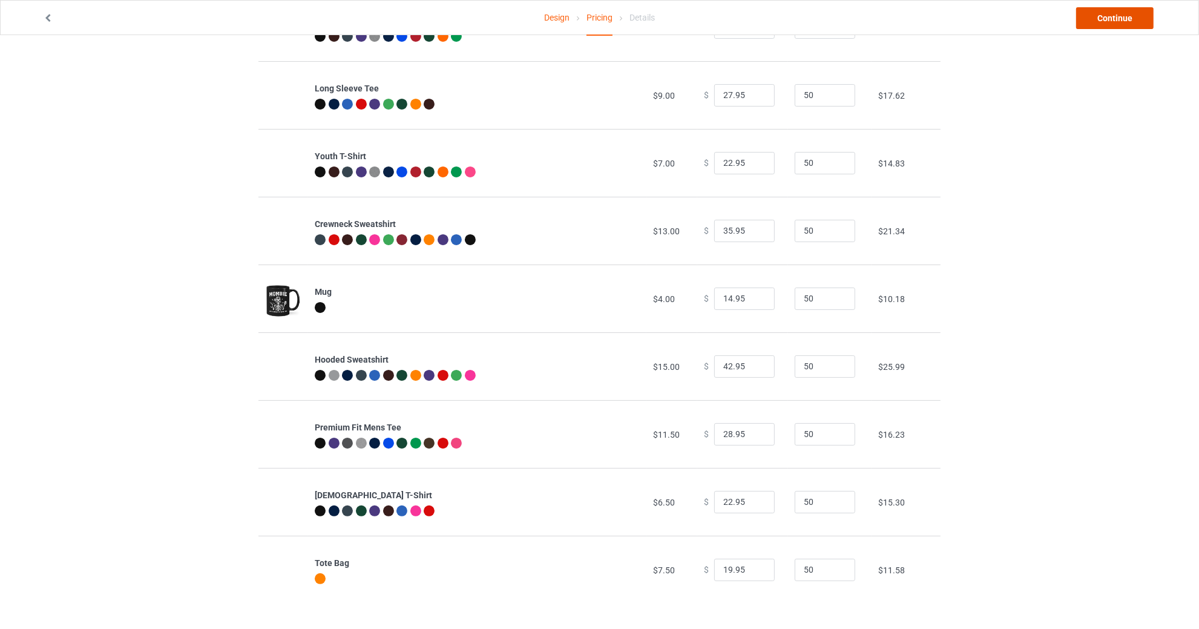
click at [1107, 19] on link "Continue" at bounding box center [1114, 18] width 77 height 22
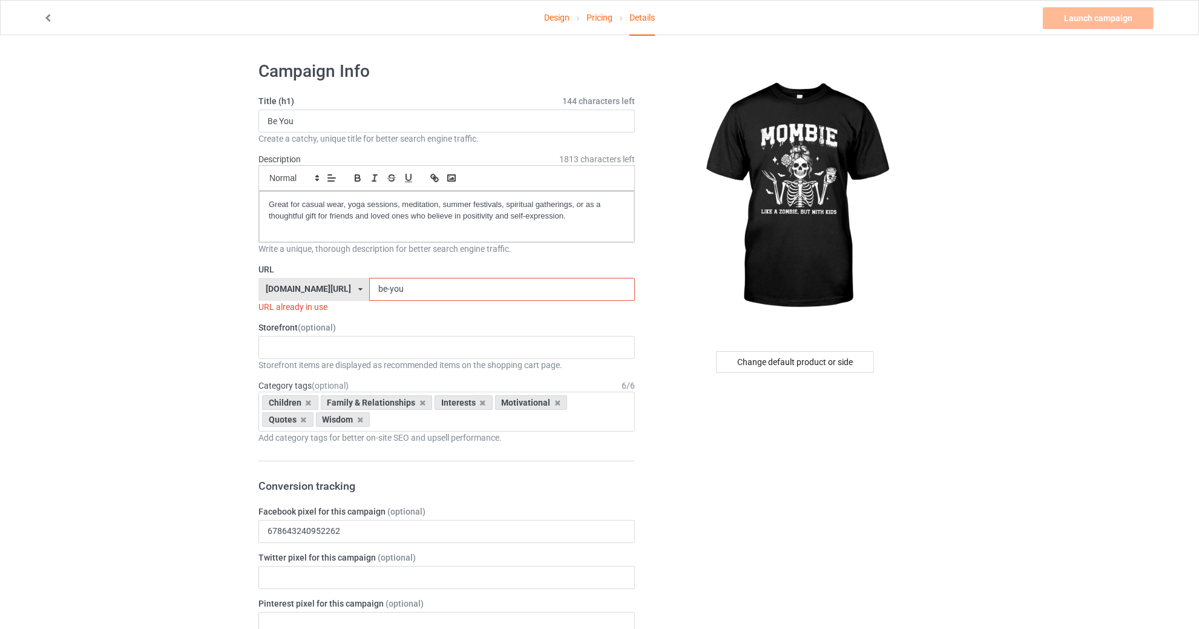
click at [463, 143] on div "Create a catchy, unique title for better search engine traffic." at bounding box center [446, 139] width 376 height 12
click at [471, 119] on input "Be You" at bounding box center [446, 121] width 376 height 23
type input "B"
type input "Mombie"
drag, startPoint x: 445, startPoint y: 288, endPoint x: 335, endPoint y: 312, distance: 113.2
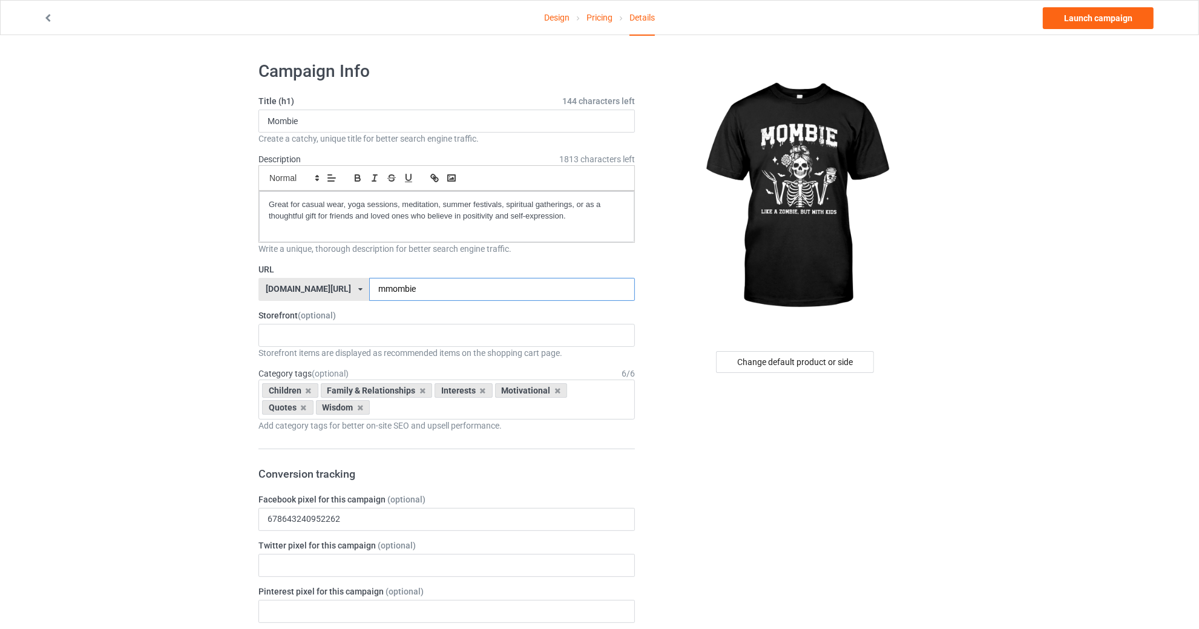
click at [379, 291] on input "mmombie" at bounding box center [501, 289] width 265 height 23
type input "mombie"
click at [554, 392] on icon at bounding box center [557, 391] width 6 height 8
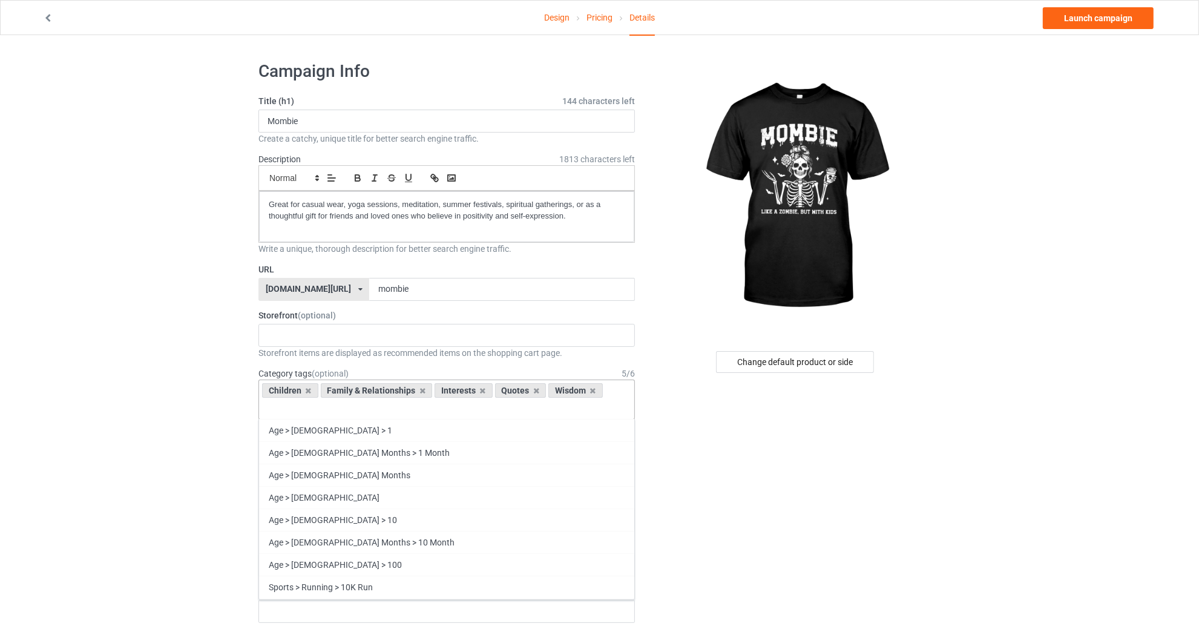
click at [301, 392] on div "Children" at bounding box center [290, 390] width 56 height 15
click at [309, 388] on icon at bounding box center [309, 391] width 6 height 8
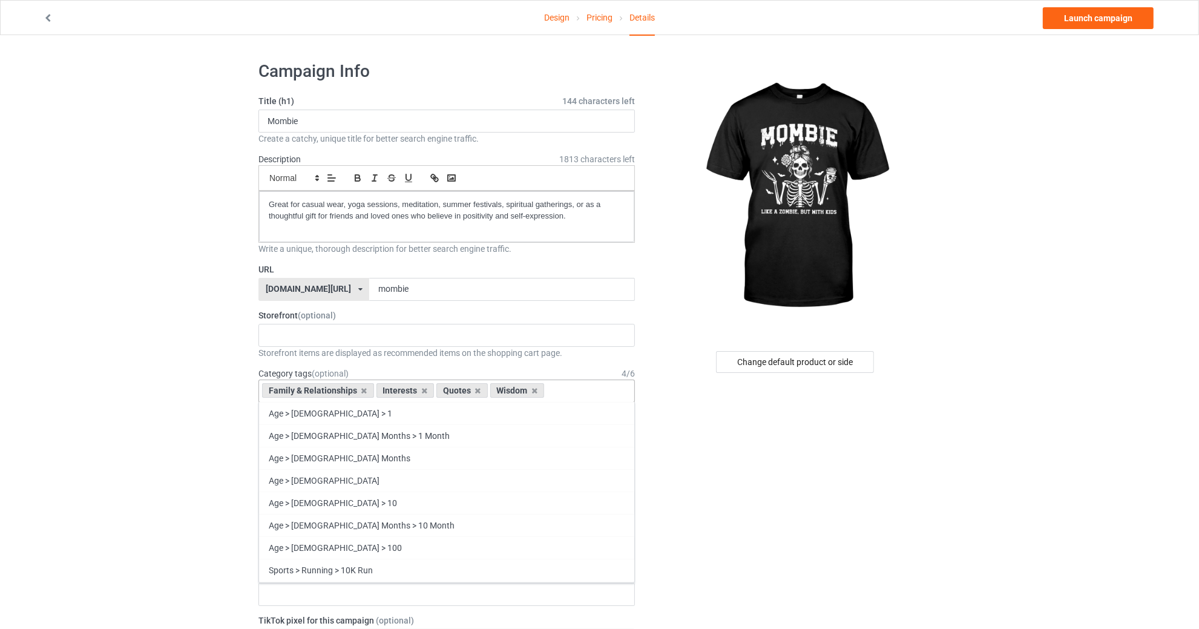
click at [309, 388] on div "Family & Relationships" at bounding box center [318, 390] width 112 height 15
click at [363, 387] on icon at bounding box center [364, 391] width 6 height 8
click at [364, 387] on icon at bounding box center [367, 391] width 6 height 8
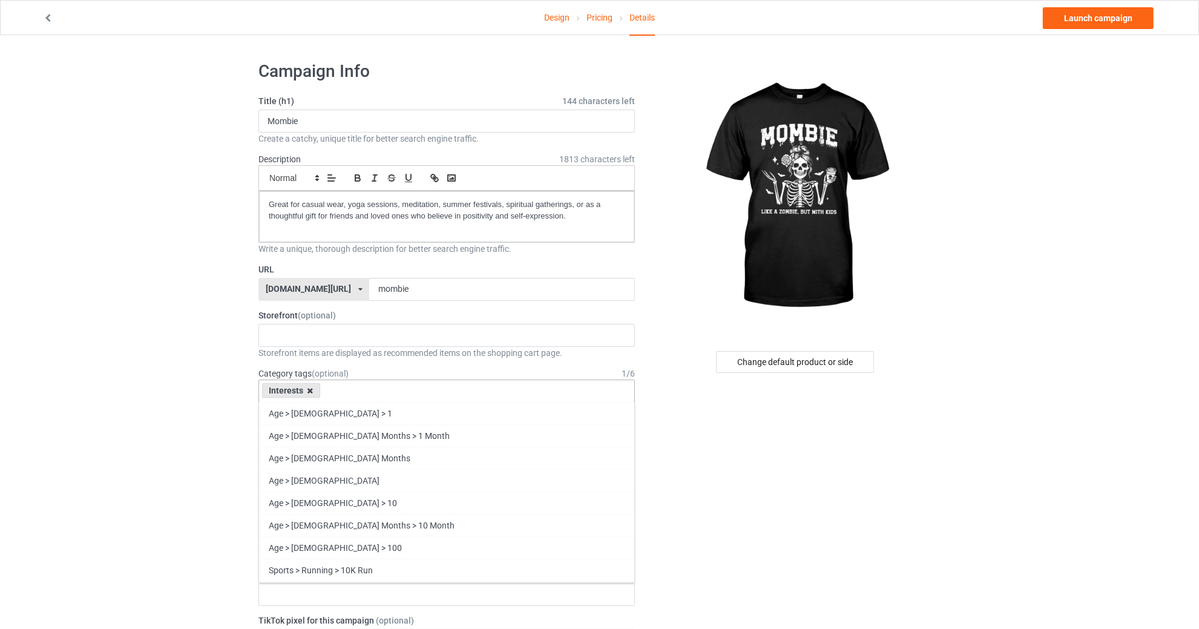
click at [309, 389] on icon at bounding box center [310, 391] width 6 height 8
click at [324, 389] on div "Age > [DEMOGRAPHIC_DATA] > 1 Age > [DEMOGRAPHIC_DATA] Months > 1 Month Age > [D…" at bounding box center [446, 390] width 376 height 23
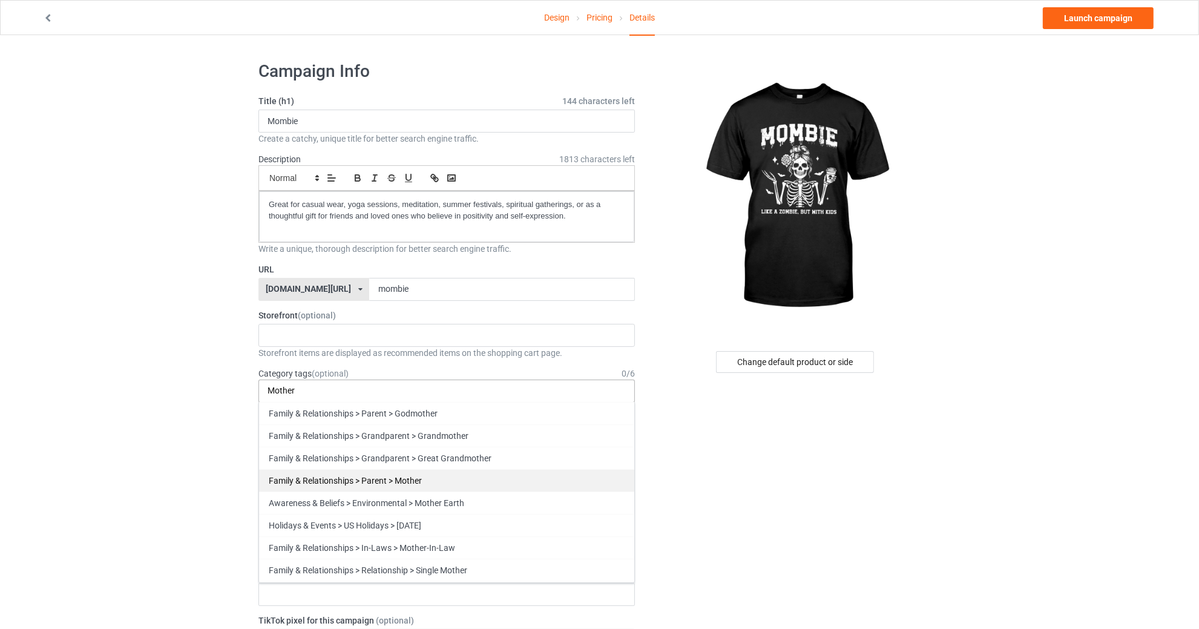
type input "Mother"
click at [425, 476] on div "Family & Relationships > Parent > Mother" at bounding box center [446, 480] width 375 height 22
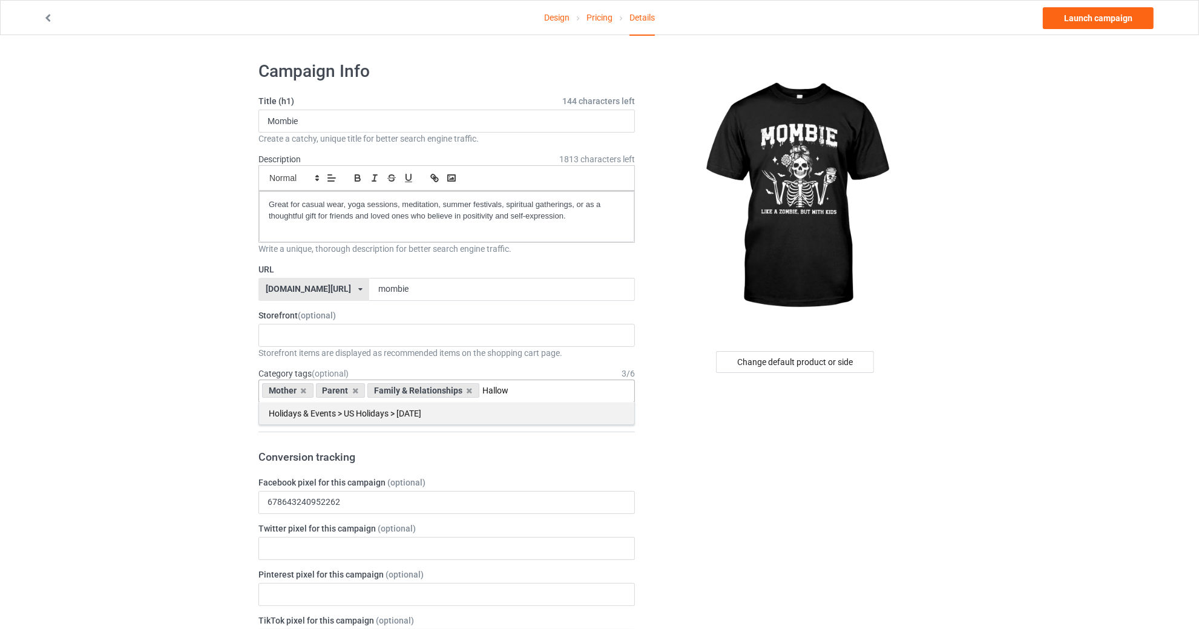
type input "Hallow"
click at [404, 407] on div "Holidays & Events > US Holidays > [DATE]" at bounding box center [446, 413] width 375 height 22
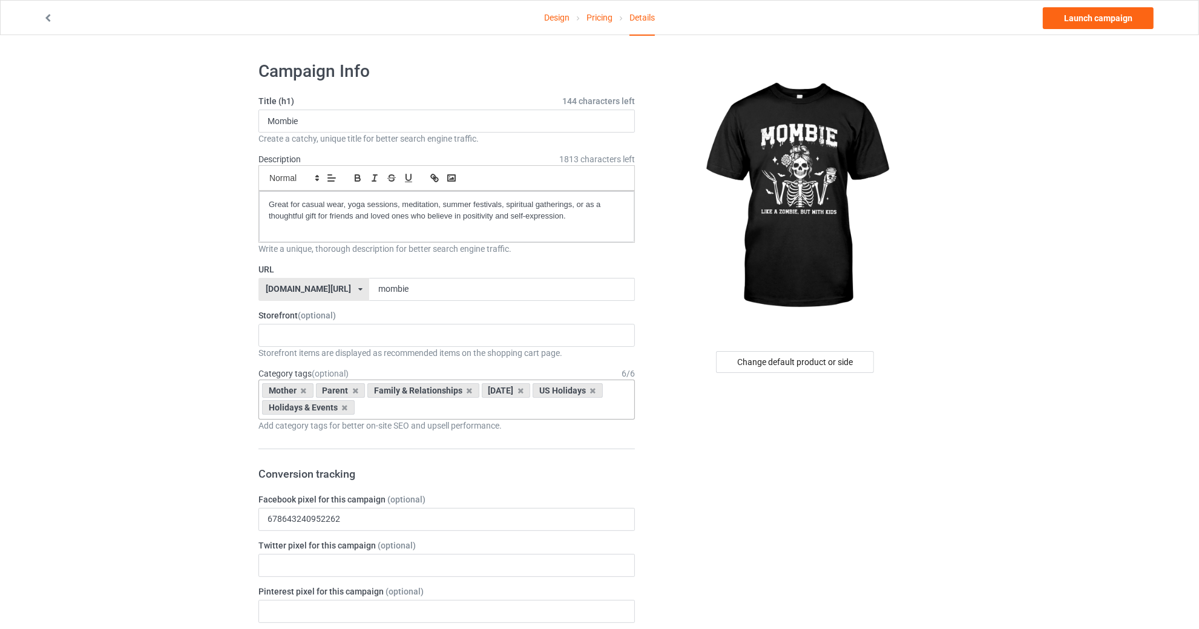
click at [435, 220] on p "Great for casual wear, yoga sessions, meditation, summer festivals, spiritual g…" at bounding box center [447, 210] width 356 height 22
click at [850, 367] on div "Change default product or side" at bounding box center [795, 362] width 158 height 22
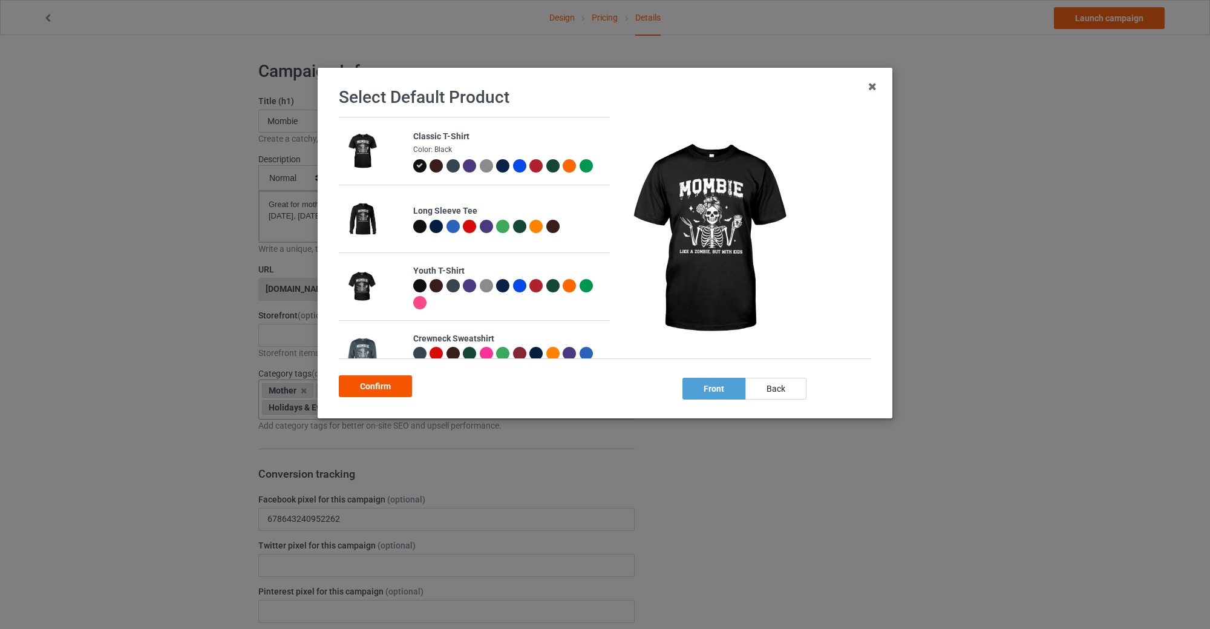
click at [389, 385] on div "Confirm" at bounding box center [375, 386] width 73 height 22
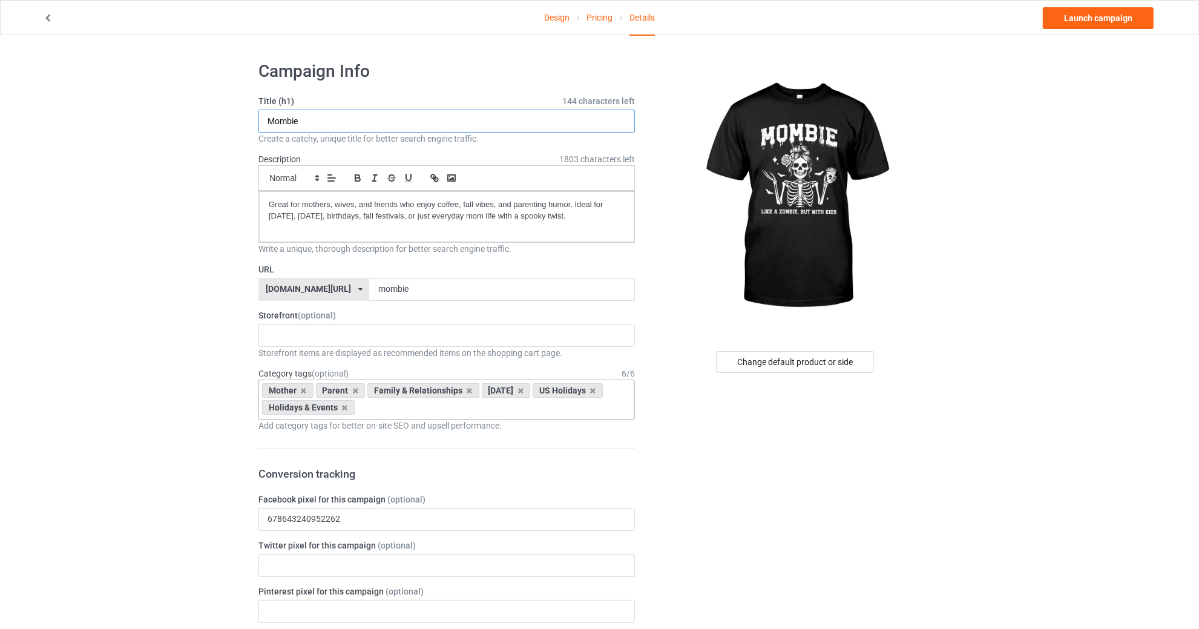
click at [534, 121] on input "Mombie" at bounding box center [446, 121] width 376 height 23
click at [502, 285] on input "mombie" at bounding box center [501, 289] width 265 height 23
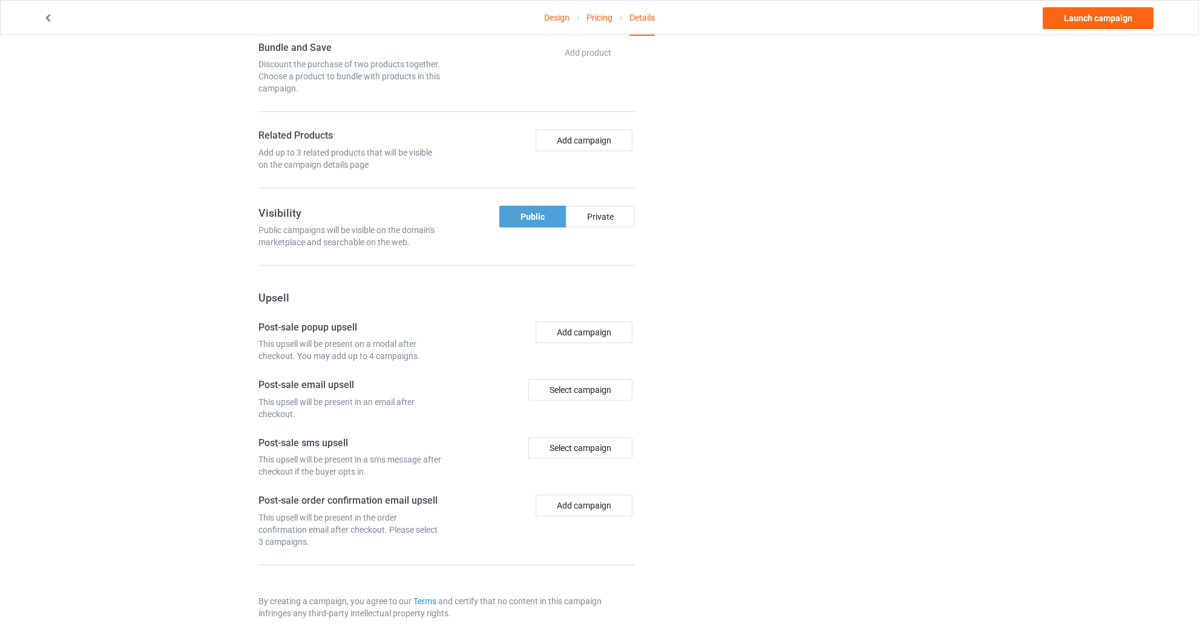
scroll to position [670, 0]
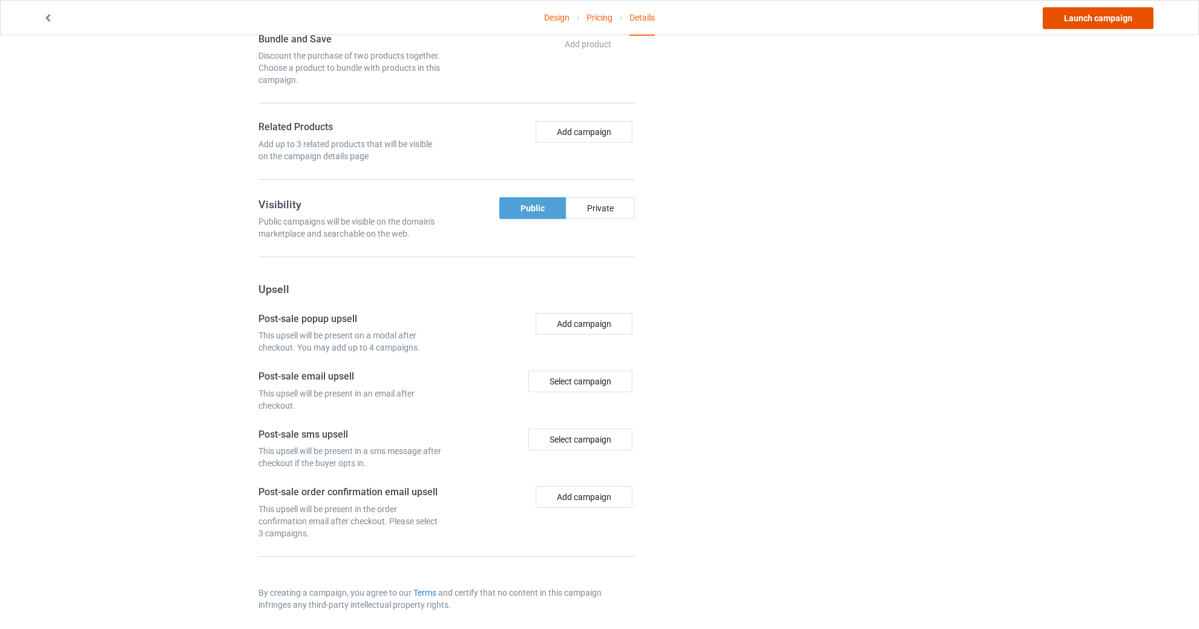
click at [1116, 18] on link "Launch campaign" at bounding box center [1098, 18] width 111 height 22
